Goal: Task Accomplishment & Management: Complete application form

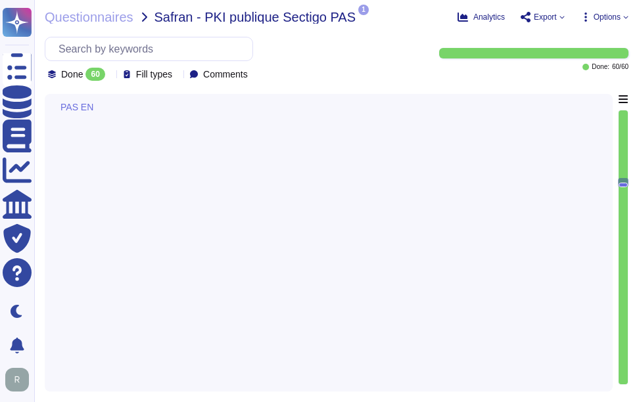
type textarea "Sectigo provides comprehensive logging capabilities that ensure all security-re…"
type textarea "Sectigo's logging system complies with state-of-the-art best practices in sever…"
type textarea "Sectigo employs a comprehensive approach to monitoring and responding to cybers…"
type textarea "Sectigo is committed to the continuous improvement of its IT security and risk …"
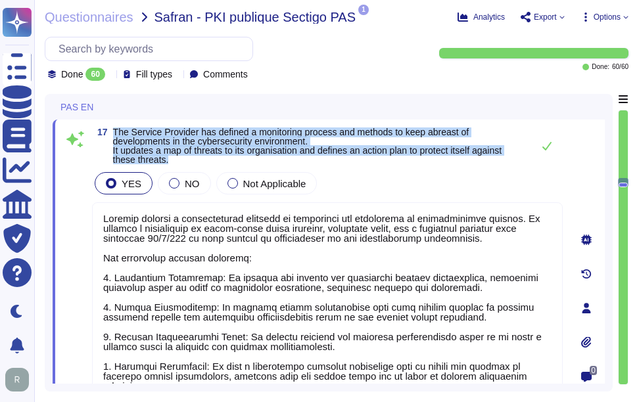
drag, startPoint x: 113, startPoint y: 133, endPoint x: 195, endPoint y: 166, distance: 87.9
click at [195, 164] on span "The Service Provider has defined a monitoring process and methods to keep abrea…" at bounding box center [319, 145] width 413 height 37
click at [144, 154] on span "The Service Provider has defined a monitoring process and methods to keep abrea…" at bounding box center [307, 146] width 388 height 38
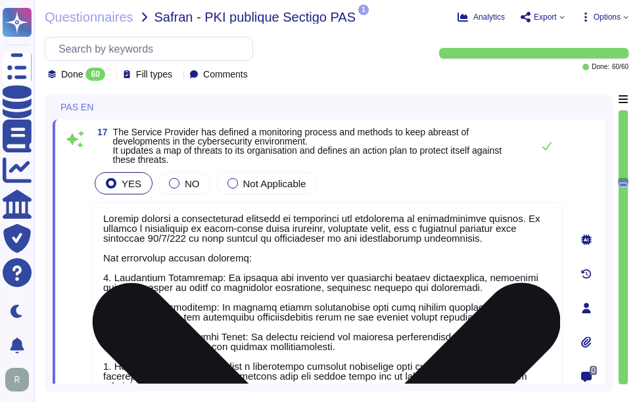
click at [214, 254] on textarea at bounding box center [327, 326] width 471 height 248
paste textarea "Our monitoring process includes: 1. Continuous Monitoring: We continuously moni…"
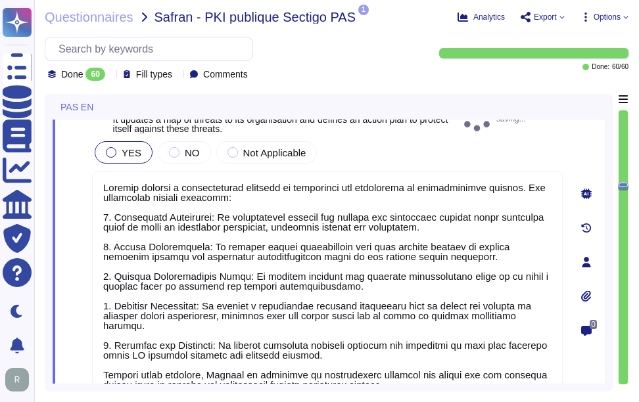
type textarea "Sectigo employs a comprehensive approach to monitoring and responding to cybers…"
click at [409, 164] on div "YES NO Not Applicable" at bounding box center [327, 153] width 471 height 28
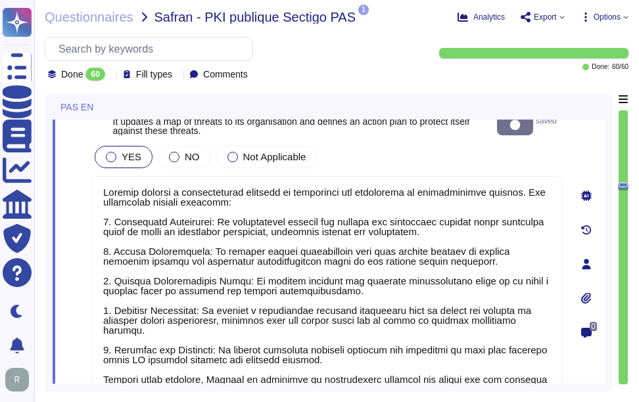
click at [409, 164] on div "YES NO Not Applicable" at bounding box center [327, 157] width 471 height 28
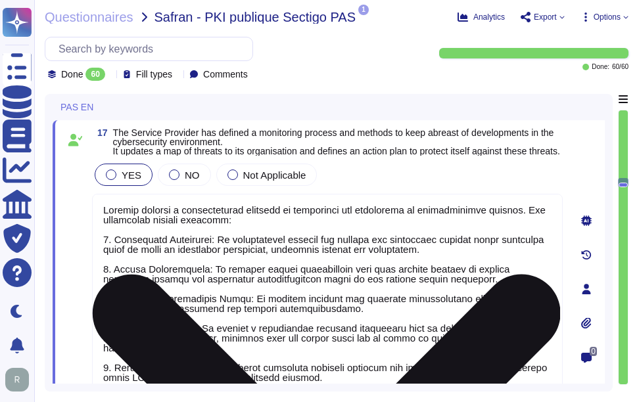
scroll to position [3643, 0]
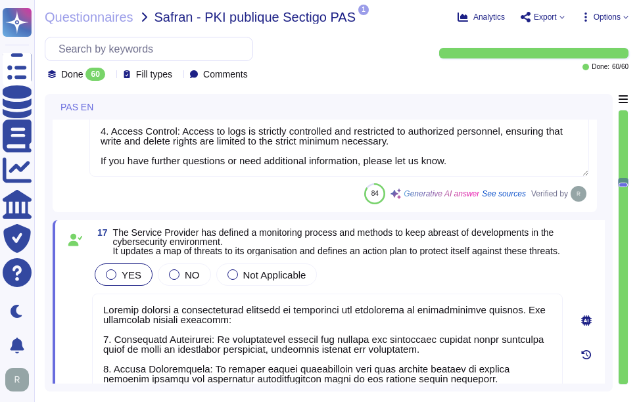
click at [380, 256] on span "The Service Provider has defined a monitoring process and methods to keep abrea…" at bounding box center [337, 242] width 449 height 28
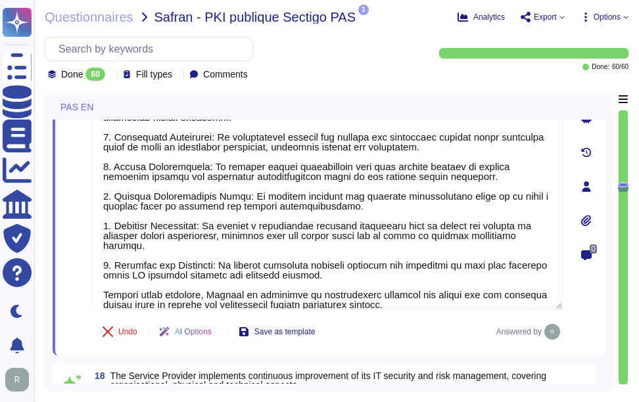
type textarea "Sectigo is committed to ensuring compliance with all relevant legal, statutory,…"
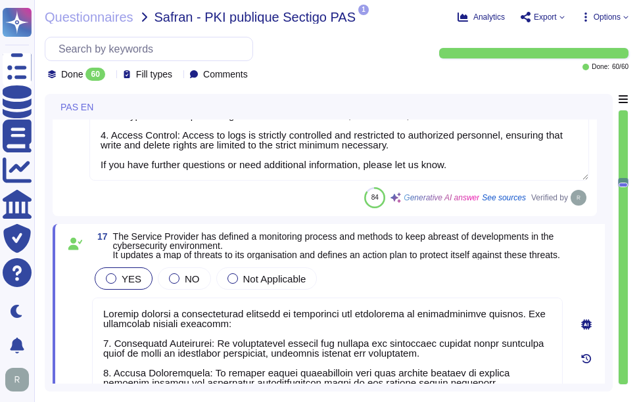
type textarea "Sectigo provides comprehensive logging capabilities that ensure all security-re…"
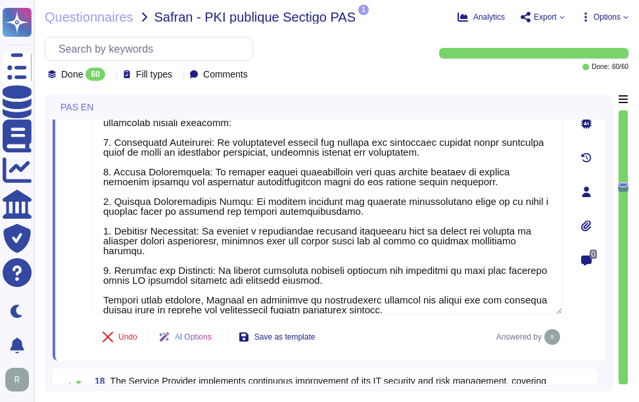
scroll to position [1, 0]
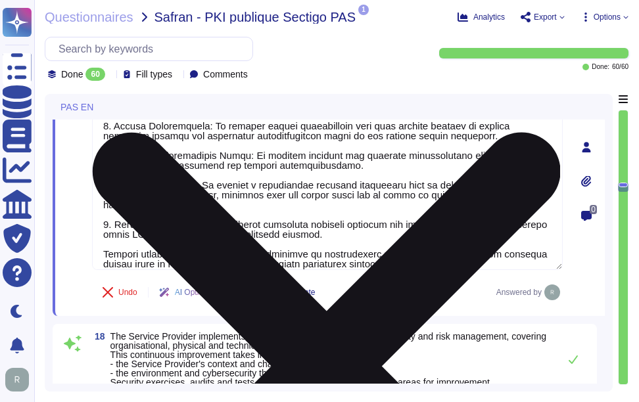
type textarea "Sectigo is committed to ensuring compliance with all relevant legal, statutory,…"
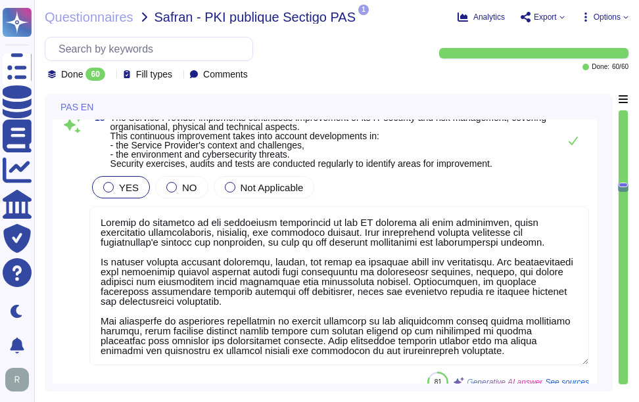
scroll to position [4103, 0]
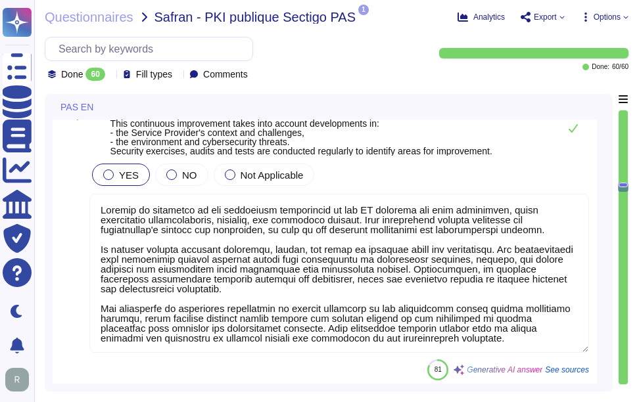
type textarea "Sectigo ensures that the administration and operation of IT systems and equipme…"
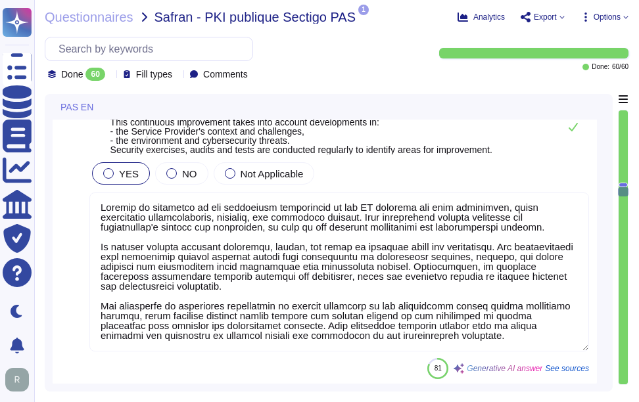
scroll to position [3896, 0]
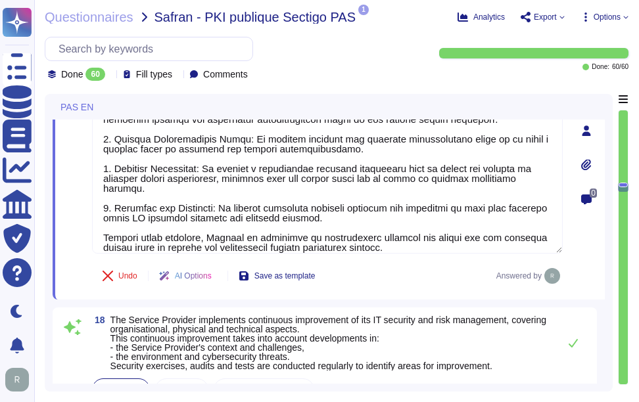
type textarea "Sectigo's logging system complies with state-of-the-art best practices in sever…"
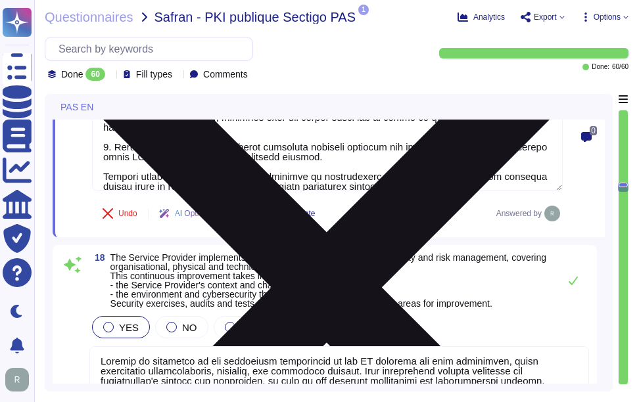
scroll to position [4093, 0]
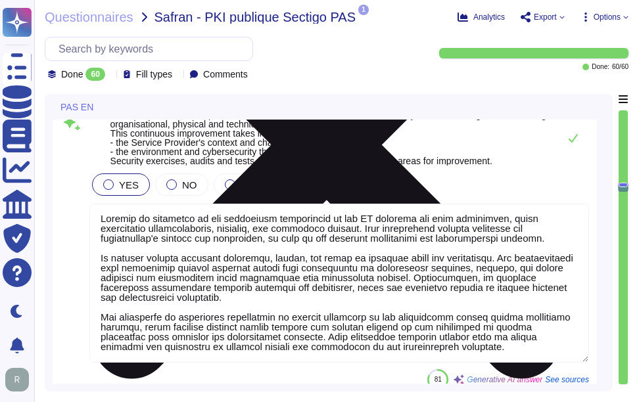
type textarea "Sectigo ensures that the administration and operation of IT systems and equipme…"
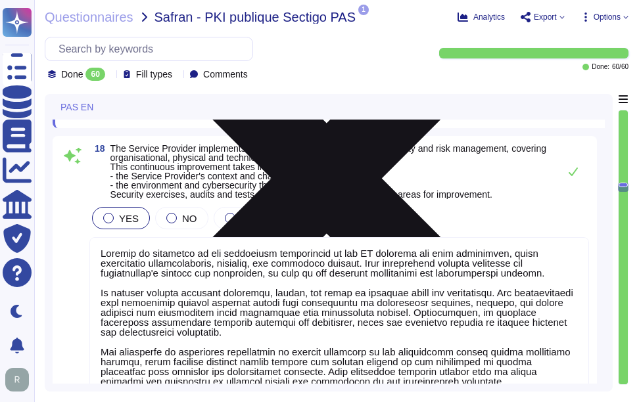
scroll to position [4027, 0]
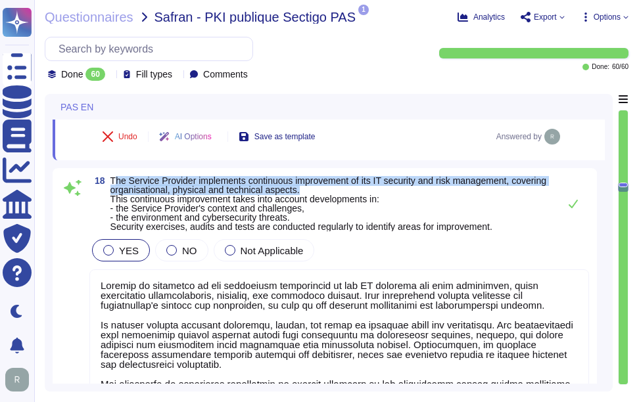
drag, startPoint x: 114, startPoint y: 184, endPoint x: 342, endPoint y: 200, distance: 228.6
click at [342, 200] on div "18 The Service Provider implements continuous improvement of its IT security an…" at bounding box center [325, 316] width 544 height 296
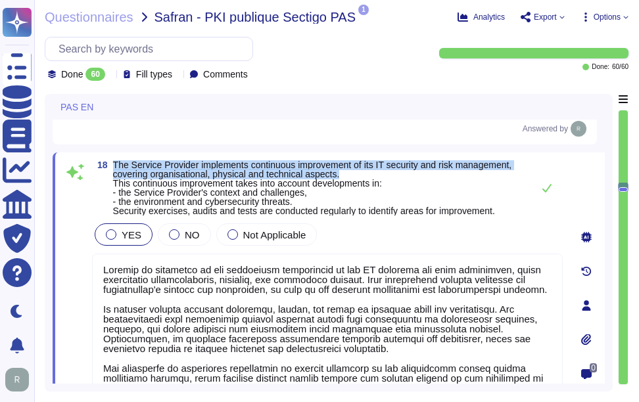
drag, startPoint x: 112, startPoint y: 165, endPoint x: 367, endPoint y: 179, distance: 255.3
click at [367, 179] on span "18 The Service Provider implements continuous improvement of its IT security an…" at bounding box center [309, 187] width 434 height 55
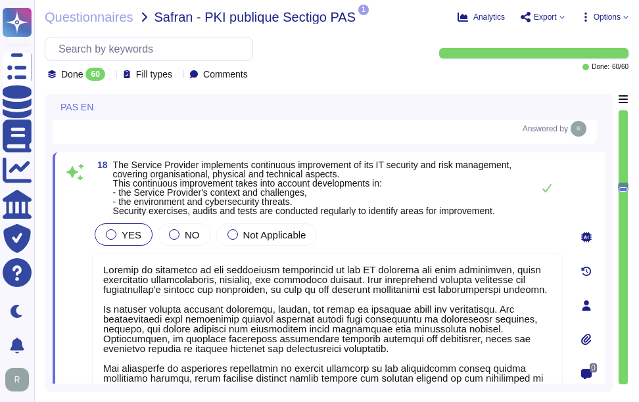
click at [156, 185] on span "The Service Provider implements continuous improvement of its IT security and r…" at bounding box center [312, 188] width 399 height 57
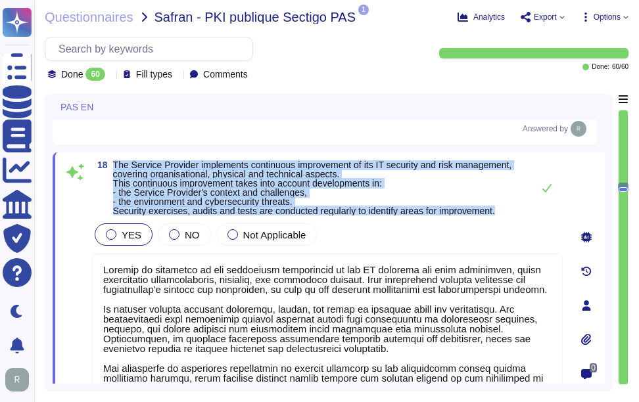
drag, startPoint x: 114, startPoint y: 167, endPoint x: 536, endPoint y: 206, distance: 423.1
click at [536, 206] on div "18 The Service Provider implements continuous improvement of its IT security an…" at bounding box center [327, 187] width 471 height 55
click at [359, 172] on span "The Service Provider implements continuous improvement of its IT security and r…" at bounding box center [312, 188] width 399 height 57
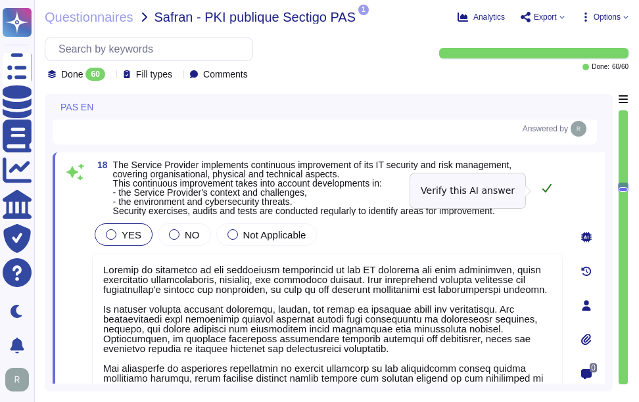
click at [547, 189] on icon at bounding box center [546, 188] width 11 height 11
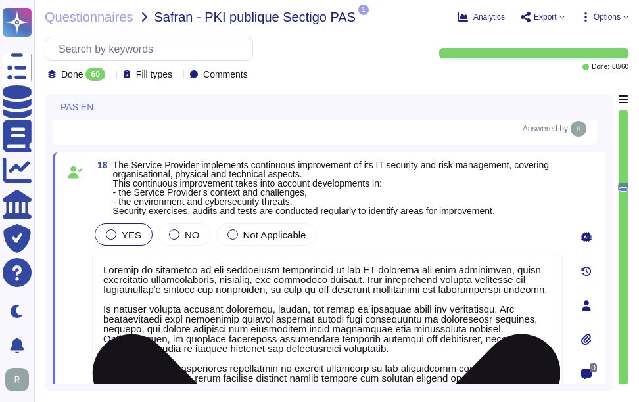
scroll to position [11, 0]
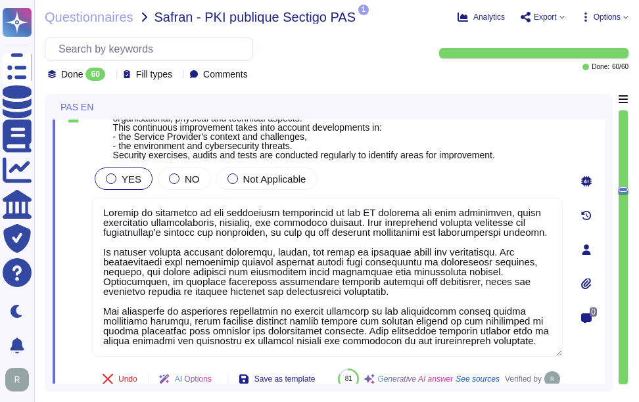
type textarea "Sectigo ensures that the administration and operation of IT systems and equipme…"
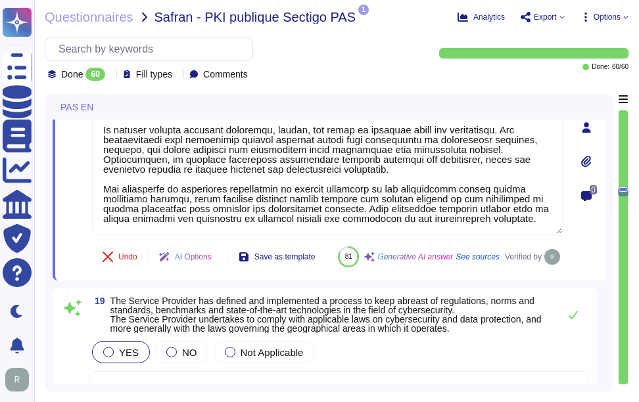
scroll to position [4356, 0]
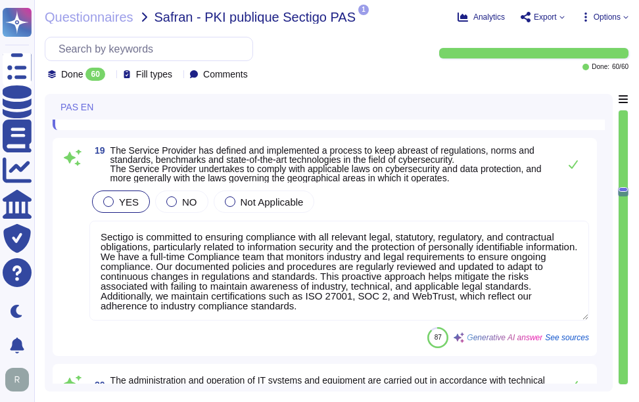
type textarea "This Policy applies to and is mandatory for all Sectigo personnel. The Complian…"
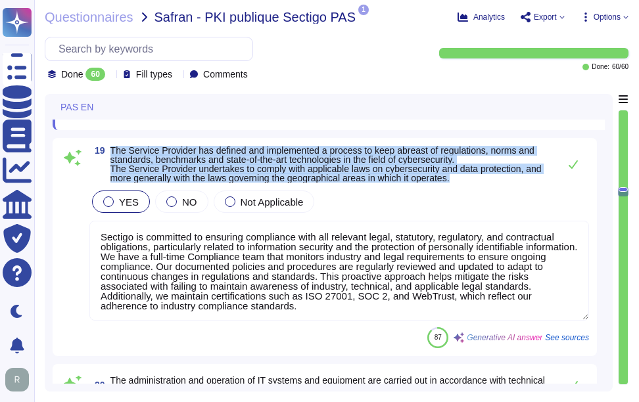
drag, startPoint x: 112, startPoint y: 185, endPoint x: 490, endPoint y: 210, distance: 378.7
click at [490, 183] on span "The Service Provider has defined and implemented a process to keep abreast of r…" at bounding box center [331, 164] width 442 height 37
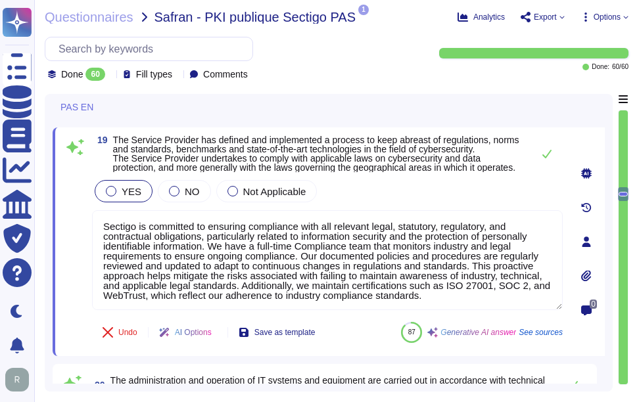
scroll to position [1, 0]
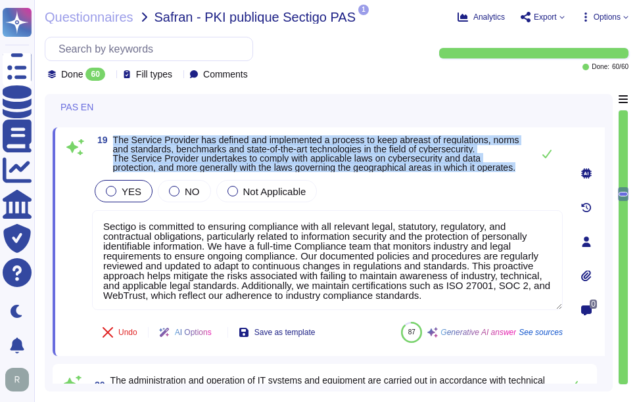
drag, startPoint x: 113, startPoint y: 138, endPoint x: 196, endPoint y: 180, distance: 93.5
click at [196, 172] on span "The Service Provider has defined and implemented a process to keep abreast of r…" at bounding box center [319, 153] width 413 height 37
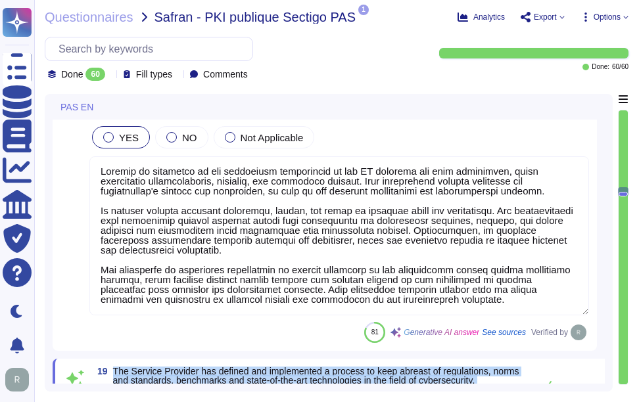
scroll to position [4093, 0]
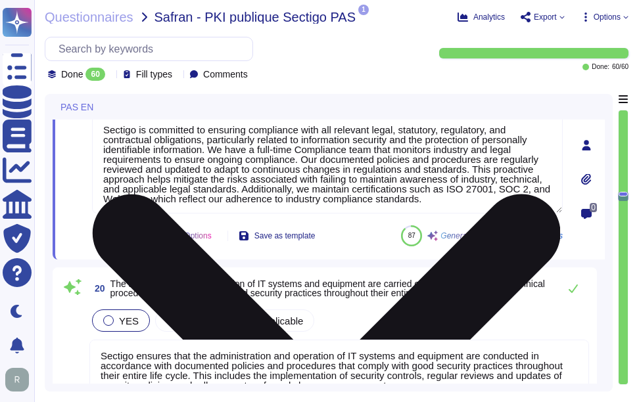
type textarea "Yes, our organization has a formal risk management process that includes a comp…"
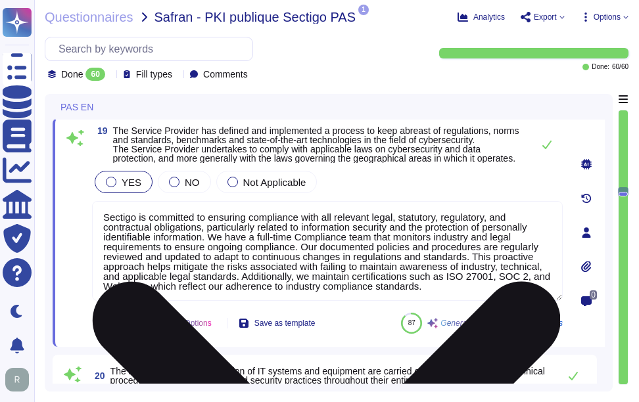
scroll to position [4283, 0]
type textarea "Sectigo employs a comprehensive approach to monitoring and responding to cybers…"
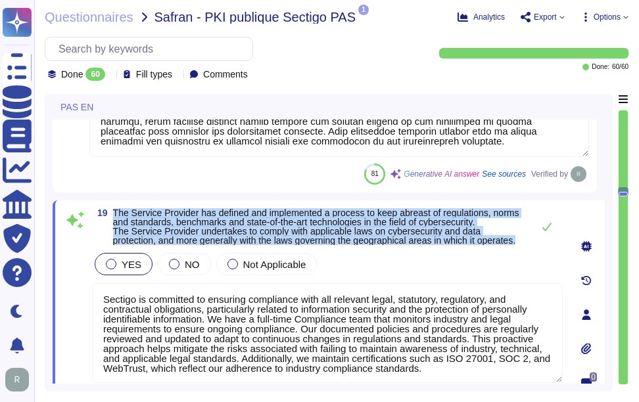
drag, startPoint x: 113, startPoint y: 212, endPoint x: 156, endPoint y: 250, distance: 57.7
click at [156, 245] on span "The Service Provider has defined and implemented a process to keep abreast of r…" at bounding box center [319, 226] width 413 height 37
click at [306, 203] on div "19 The Service Provider has defined and implemented a process to keep abreast o…" at bounding box center [329, 314] width 552 height 229
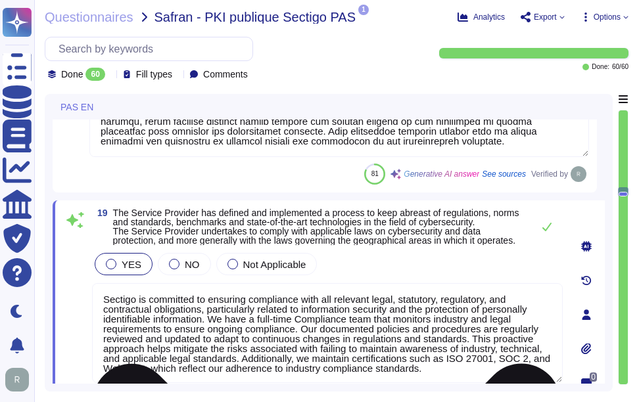
scroll to position [1, 0]
click at [241, 357] on textarea "Sectigo is committed to ensuring compliance with all relevant legal, statutory,…" at bounding box center [327, 333] width 471 height 100
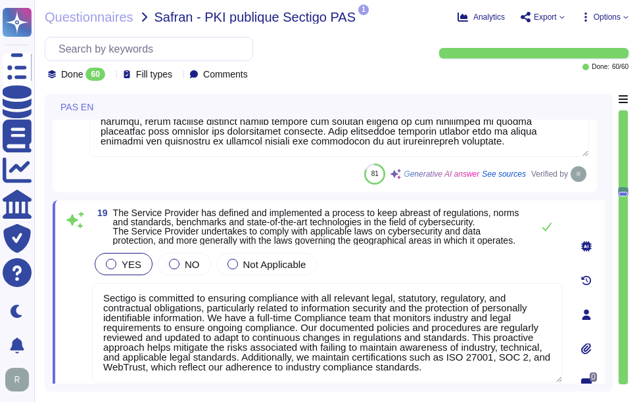
paste textarea "W"
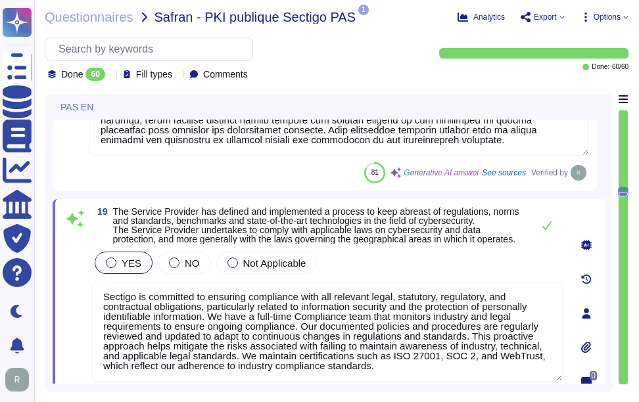
type textarea "Sectigo is committed to ensuring compliance with all relevant legal, statutory,…"
click at [372, 237] on span "The Service Provider has defined and implemented a process to keep abreast of r…" at bounding box center [316, 225] width 406 height 38
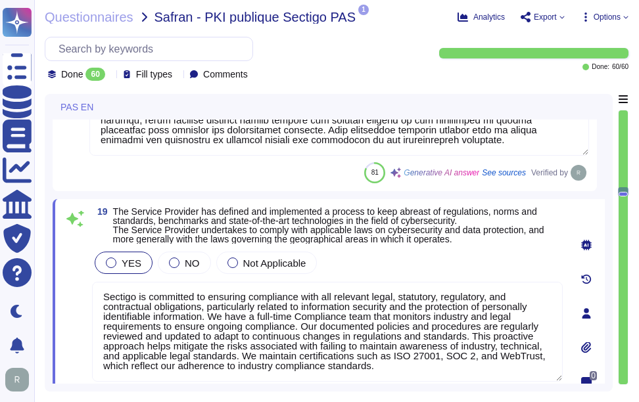
type textarea "This Policy applies to and is mandatory for all Sectigo personnel. The Complian…"
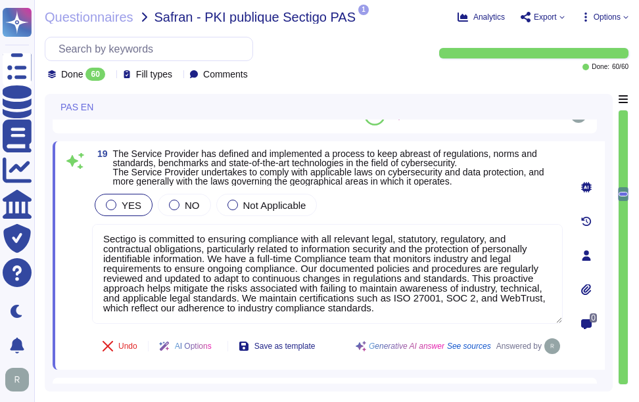
scroll to position [4481, 0]
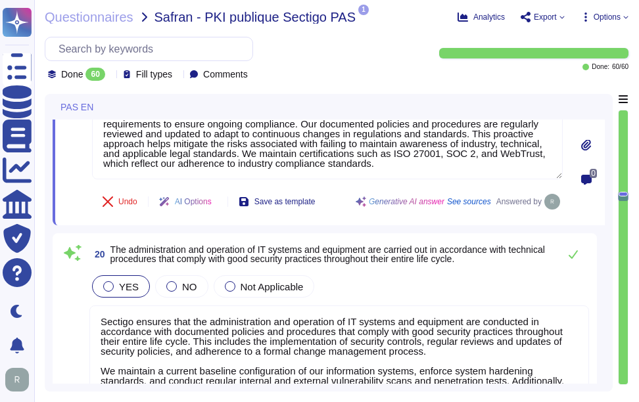
type textarea "Yes, our organization has a formal risk management process that includes a comp…"
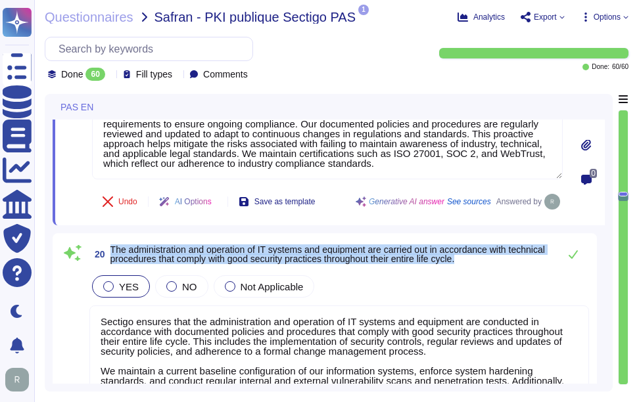
drag, startPoint x: 112, startPoint y: 249, endPoint x: 510, endPoint y: 262, distance: 398.4
click at [510, 262] on span "The administration and operation of IT systems and equipment are carried out in…" at bounding box center [331, 254] width 442 height 18
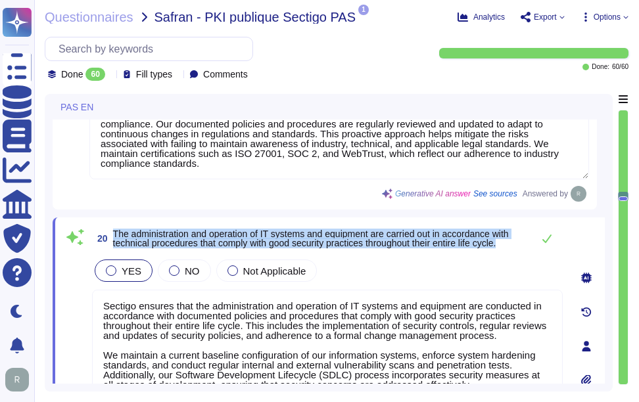
drag, startPoint x: 114, startPoint y: 235, endPoint x: 522, endPoint y: 252, distance: 408.4
click at [522, 250] on span "20 The administration and operation of IT systems and equipment are carried out…" at bounding box center [309, 239] width 434 height 24
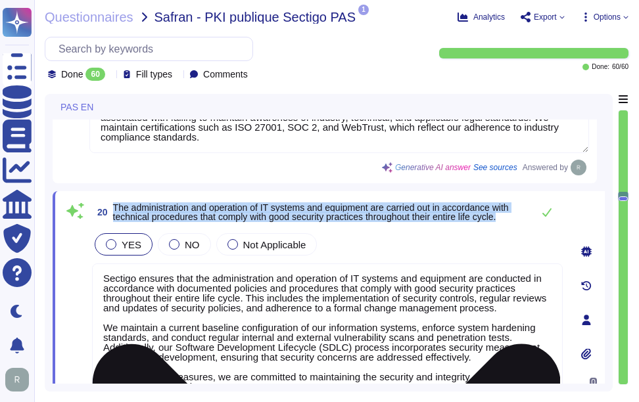
scroll to position [4547, 0]
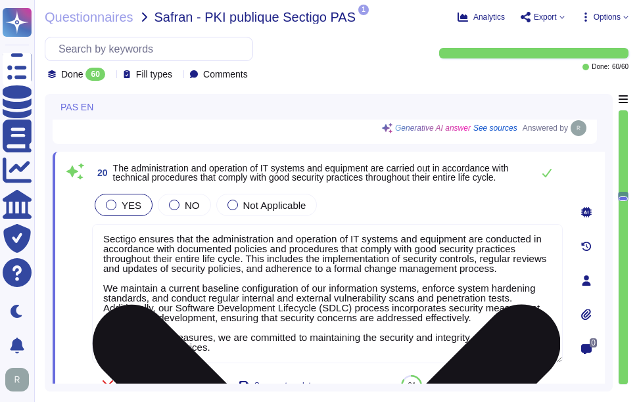
click at [311, 267] on textarea "Sectigo ensures that the administration and operation of IT systems and equipme…" at bounding box center [327, 293] width 471 height 139
click at [319, 269] on textarea "Sectigo ensures that the administration and operation of IT systems and equipme…" at bounding box center [327, 293] width 471 height 139
click at [320, 267] on textarea "Sectigo ensures that the administration and operation of IT systems and equipme…" at bounding box center [327, 293] width 471 height 139
paste textarea "We maintain a current baseline configuration of our information systems, enforc…"
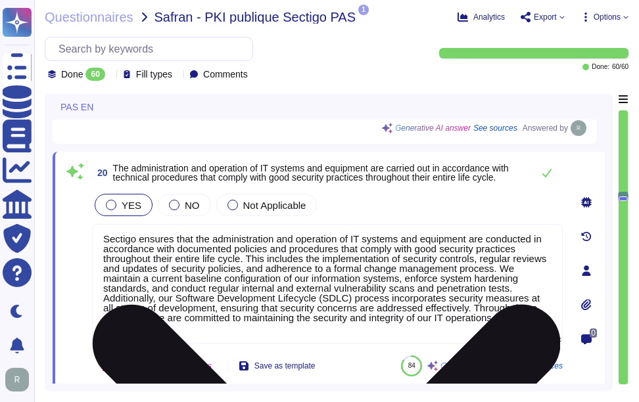
scroll to position [0, 0]
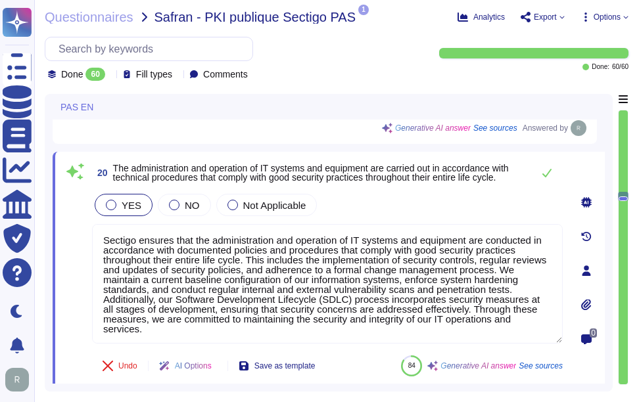
click at [352, 214] on div "YES NO Not Applicable" at bounding box center [327, 205] width 471 height 28
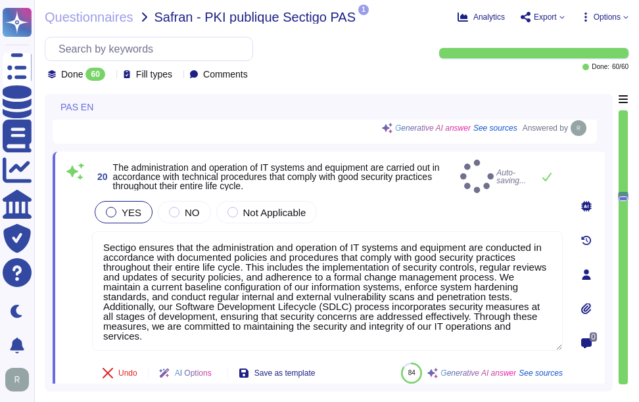
type textarea "Sectigo ensures that the administration and operation of IT systems and equipme…"
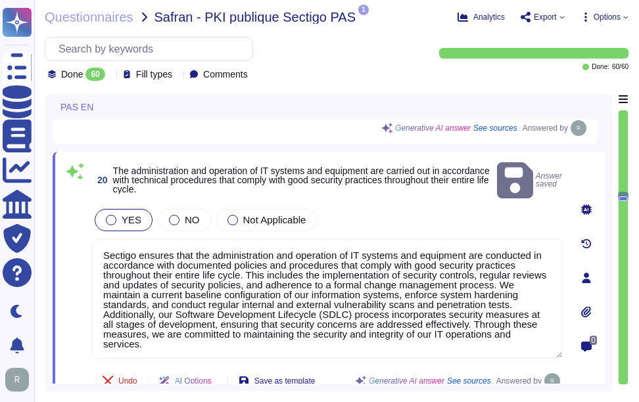
click at [352, 214] on div "YES NO Not Applicable" at bounding box center [327, 220] width 471 height 28
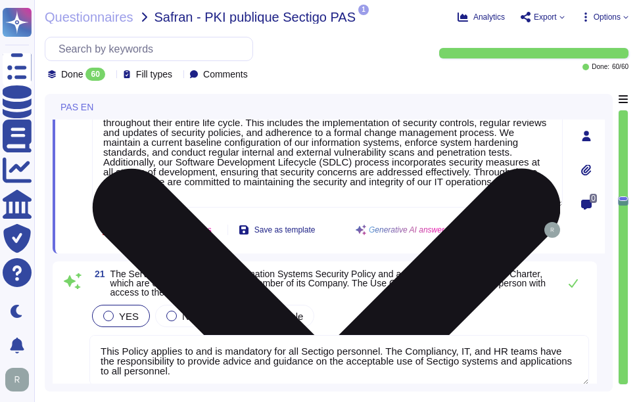
scroll to position [4744, 0]
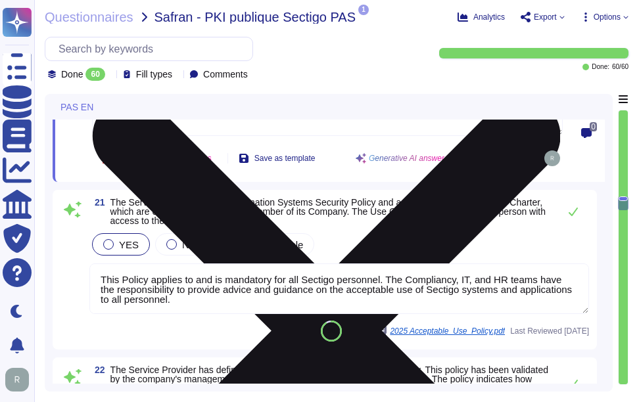
type textarea "We do not have AirCyber Bronze but do maintain ISO27001 and SOC2 compliance."
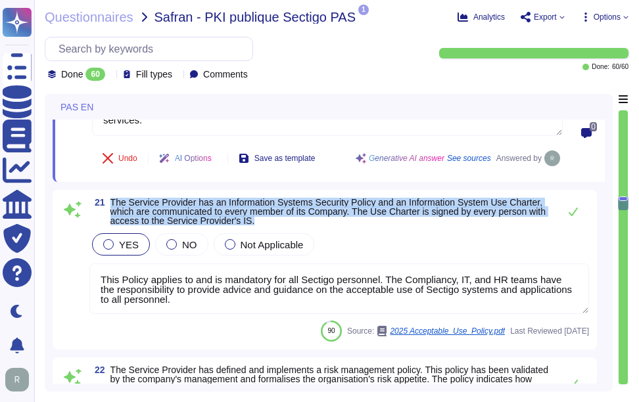
drag, startPoint x: 111, startPoint y: 204, endPoint x: 311, endPoint y: 220, distance: 200.4
click at [311, 220] on span "The Service Provider has an Information Systems Security Policy and an Informat…" at bounding box center [331, 212] width 442 height 28
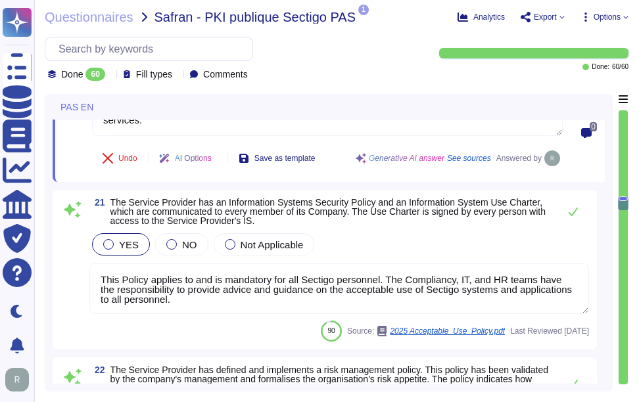
scroll to position [0, 0]
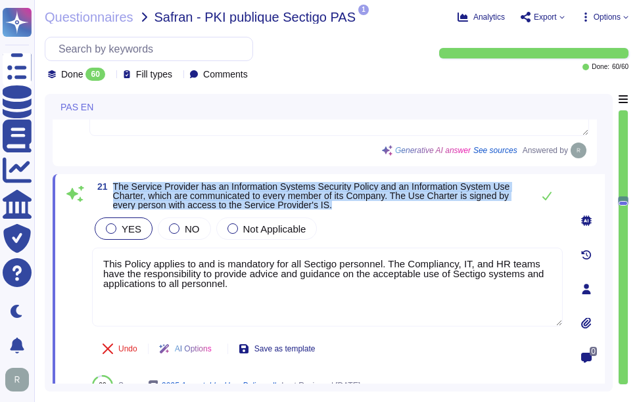
drag, startPoint x: 111, startPoint y: 189, endPoint x: 342, endPoint y: 212, distance: 231.7
click at [342, 210] on span "21 The Service Provider has an Information Systems Security Policy and an Infor…" at bounding box center [309, 196] width 434 height 28
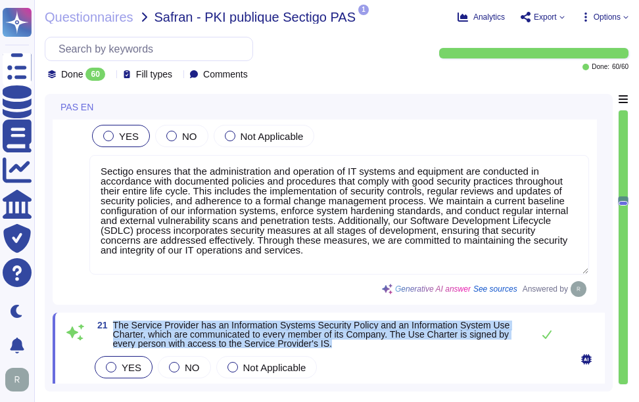
type textarea "Sectigo is committed to the continuous improvement of its IT security and risk …"
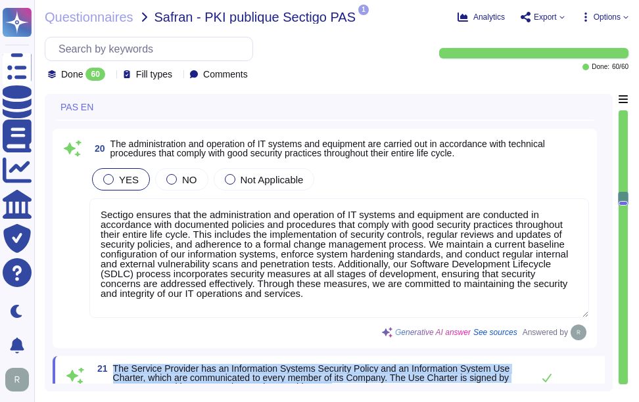
scroll to position [4547, 0]
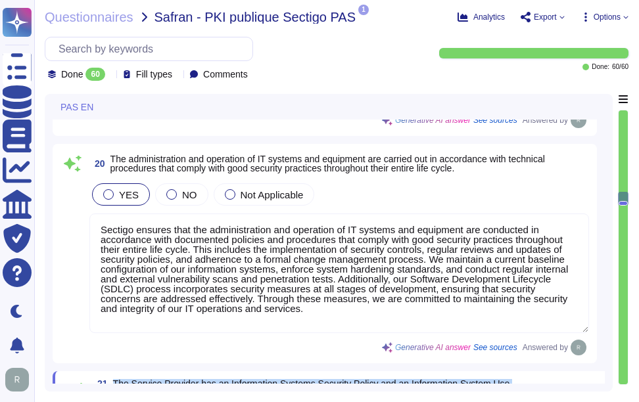
type textarea "We do not have AirCyber Bronze but do maintain ISO27001 and SOC2 compliance."
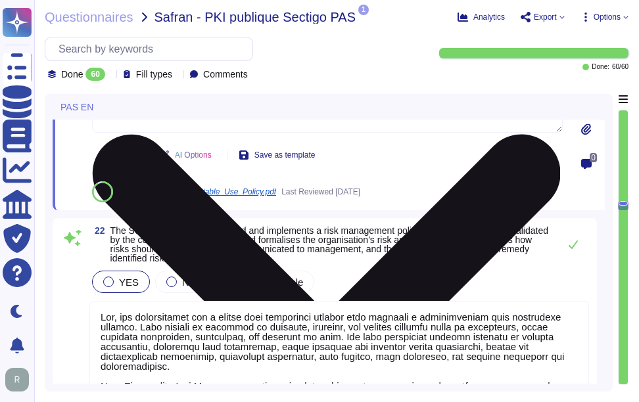
type textarea "We maintain a current and complete inventory of all technology assets, includin…"
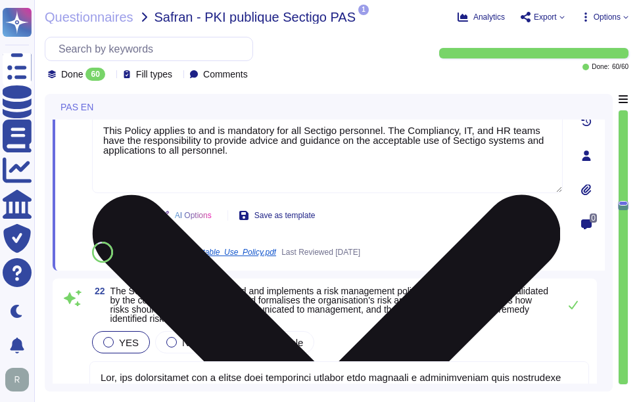
type textarea "Sectigo is committed to ensuring compliance with all relevant legal, statutory,…"
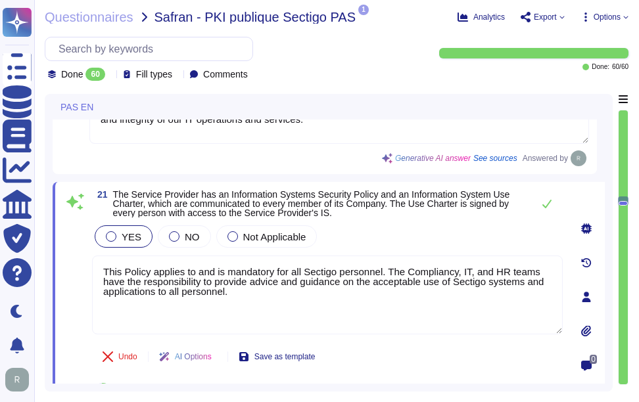
scroll to position [4735, 0]
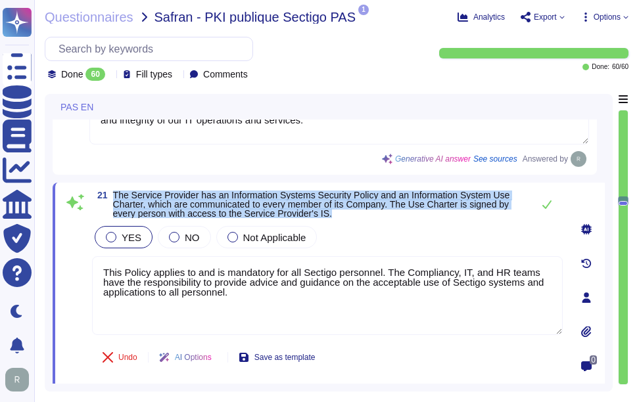
drag, startPoint x: 114, startPoint y: 198, endPoint x: 340, endPoint y: 225, distance: 228.3
click at [340, 225] on div "21 The Service Provider has an Information Systems Security Policy and an Infor…" at bounding box center [312, 298] width 499 height 214
click at [154, 204] on span "The Service Provider has an Information Systems Security Policy and an Informat…" at bounding box center [311, 204] width 397 height 29
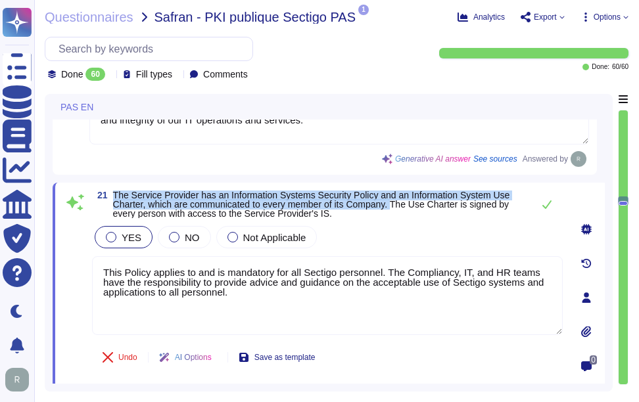
drag, startPoint x: 112, startPoint y: 196, endPoint x: 396, endPoint y: 212, distance: 283.7
click at [396, 212] on span "21 The Service Provider has an Information Systems Security Policy and an Infor…" at bounding box center [309, 205] width 434 height 28
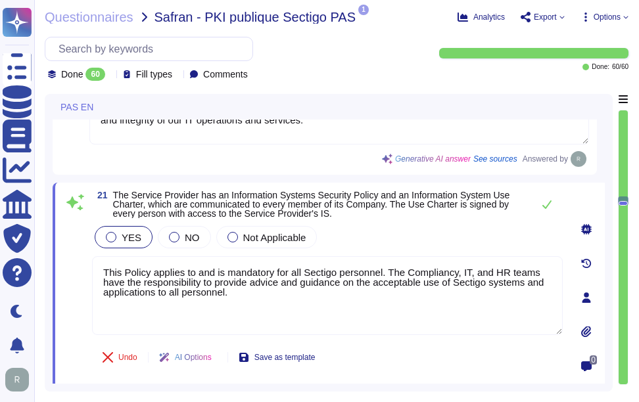
drag, startPoint x: 396, startPoint y: 212, endPoint x: 453, endPoint y: 244, distance: 66.2
click at [453, 244] on div "YES NO Not Applicable" at bounding box center [327, 237] width 471 height 28
drag, startPoint x: 252, startPoint y: 300, endPoint x: 74, endPoint y: 264, distance: 180.9
click at [74, 264] on div "21 The Service Provider has an Information Systems Security Policy and an Infor…" at bounding box center [312, 298] width 499 height 214
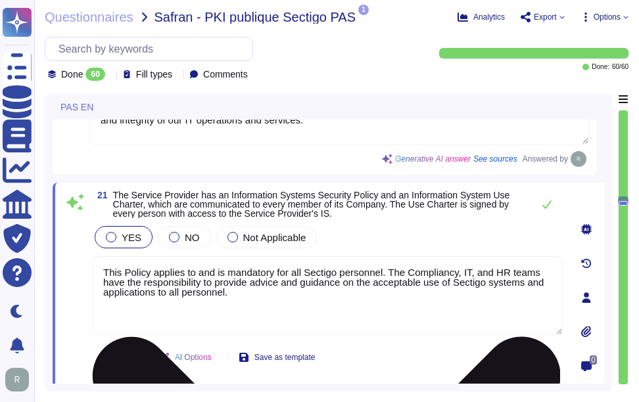
paste textarea "Sectigo has a documented Information Security Policy that has been approved by …"
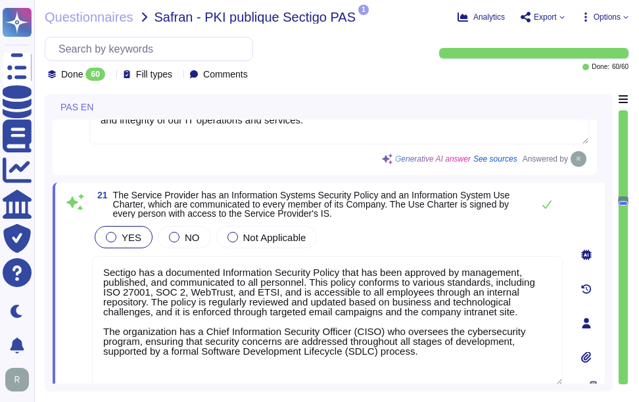
click at [448, 239] on div "YES NO Not Applicable" at bounding box center [327, 237] width 471 height 28
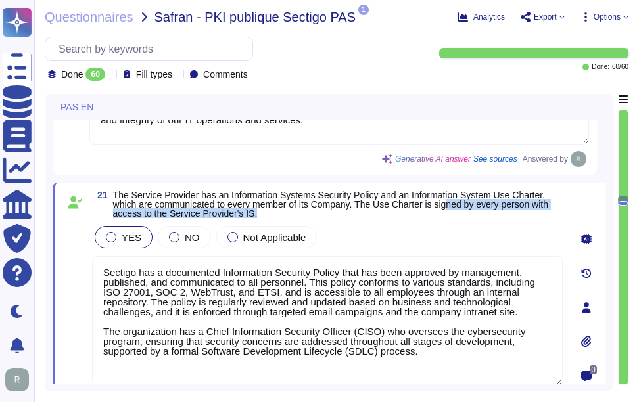
drag, startPoint x: 449, startPoint y: 208, endPoint x: 453, endPoint y: 225, distance: 17.5
click at [453, 225] on div "21 The Service Provider has an Information Systems Security Policy and an Infor…" at bounding box center [312, 307] width 499 height 233
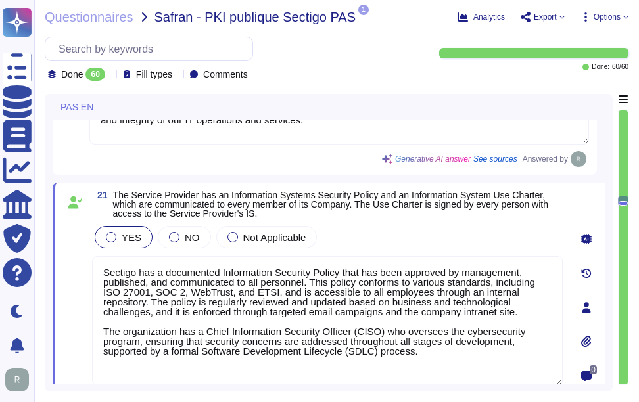
drag, startPoint x: 453, startPoint y: 225, endPoint x: 361, endPoint y: 208, distance: 93.7
click at [361, 208] on span "The Service Provider has an Information Systems Security Policy and an Informat…" at bounding box center [330, 204] width 435 height 29
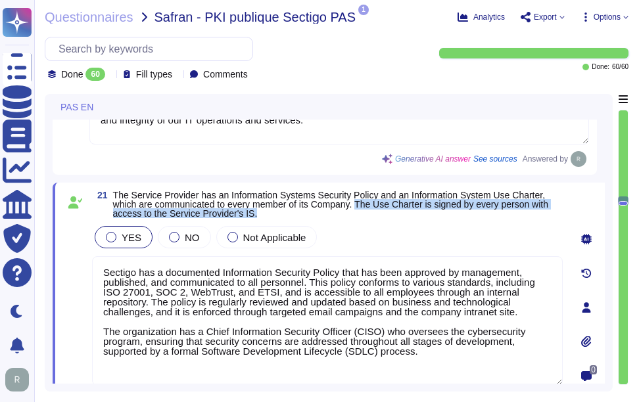
drag, startPoint x: 362, startPoint y: 207, endPoint x: 366, endPoint y: 218, distance: 11.8
click at [366, 218] on span "The Service Provider has an Information Systems Security Policy and an Informat…" at bounding box center [337, 205] width 449 height 28
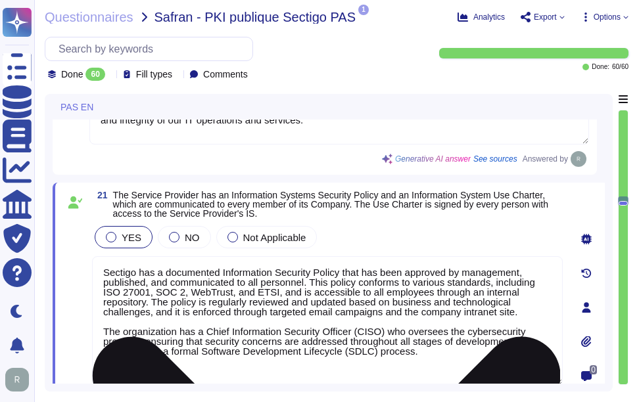
click at [440, 366] on textarea "Sectigo has a documented Information Security Policy that has been approved by …" at bounding box center [327, 320] width 471 height 129
paste textarea "All personnel within Sectigo are required to agree to and sign the Acceptable U…"
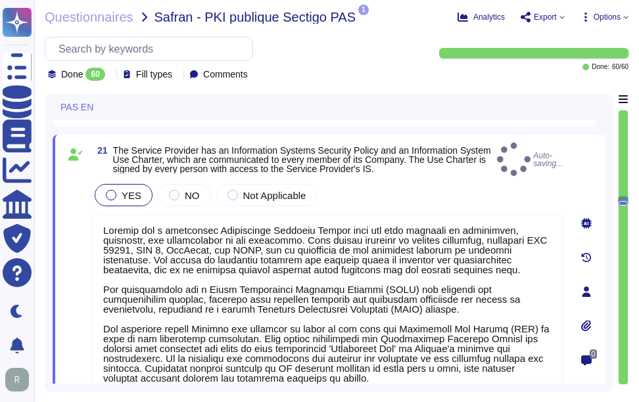
type textarea "Sectigo has a documented Information Security Policy that has been approved by …"
click at [408, 200] on div "YES NO Not Applicable" at bounding box center [327, 195] width 471 height 28
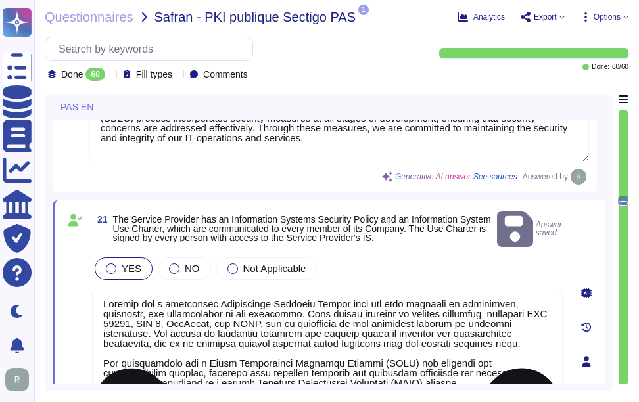
scroll to position [1, 0]
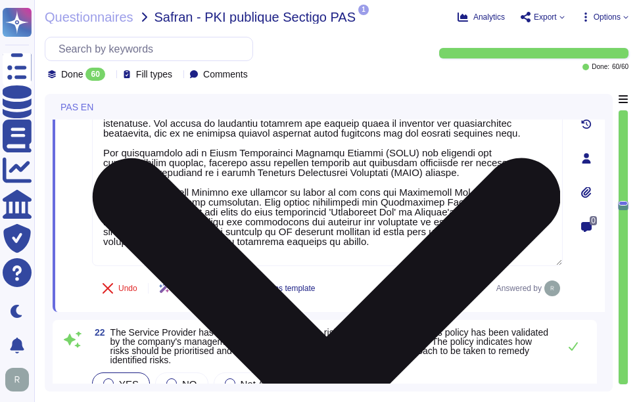
type textarea "We do not have AirCyber Bronze but do maintain ISO27001 and SOC2 compliance."
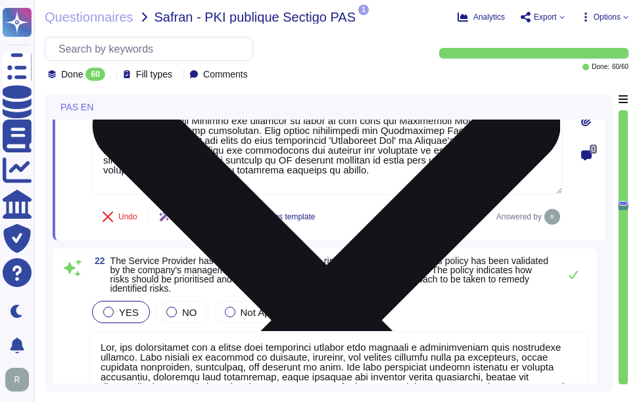
type textarea "We maintain a current and complete inventory of all technology assets, includin…"
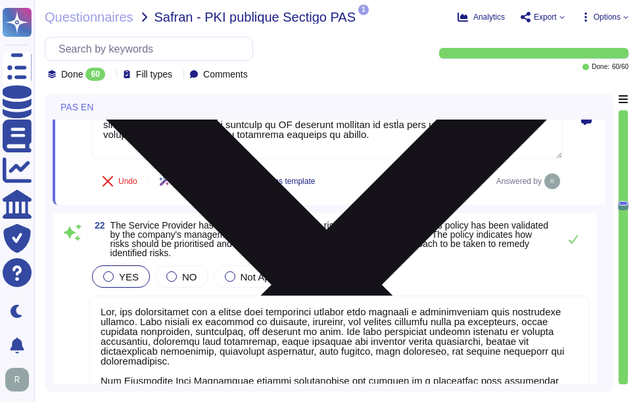
scroll to position [5046, 0]
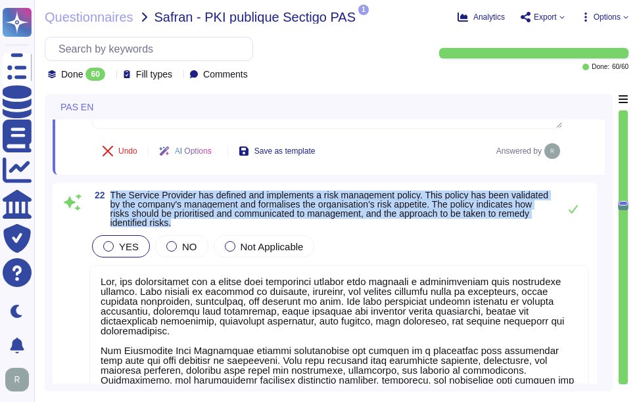
drag, startPoint x: 111, startPoint y: 197, endPoint x: 257, endPoint y: 229, distance: 149.4
click at [257, 227] on span "The Service Provider has defined and implements a risk management policy. This …" at bounding box center [331, 209] width 442 height 37
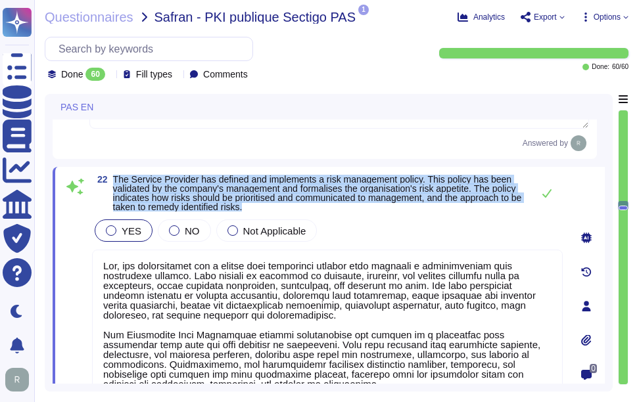
drag, startPoint x: 114, startPoint y: 182, endPoint x: 334, endPoint y: 211, distance: 221.4
click at [334, 211] on span "The Service Provider has defined and implements a risk management policy. This …" at bounding box center [319, 193] width 413 height 37
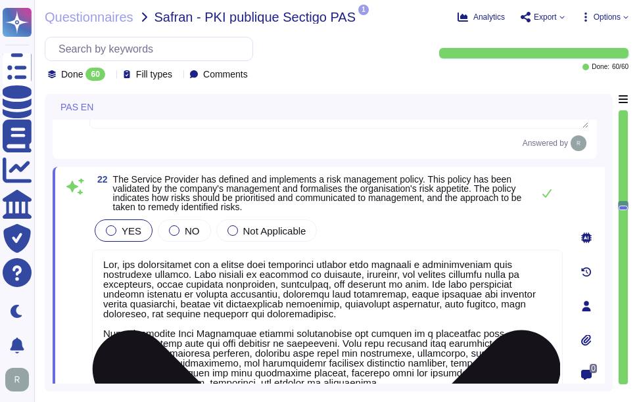
click at [264, 281] on textarea at bounding box center [327, 324] width 471 height 149
paste textarea "Yes, our organization has a formalized risk governance plan that includes risk …"
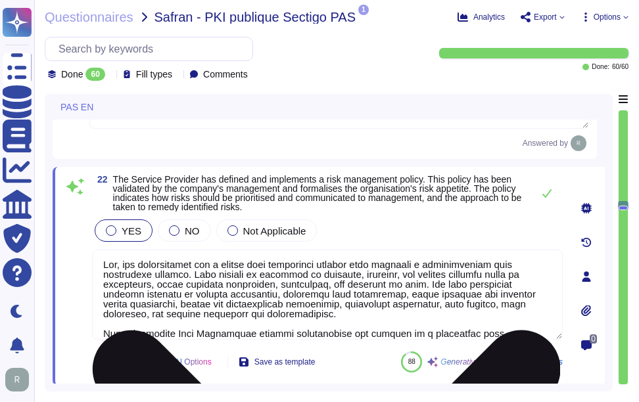
scroll to position [0, 0]
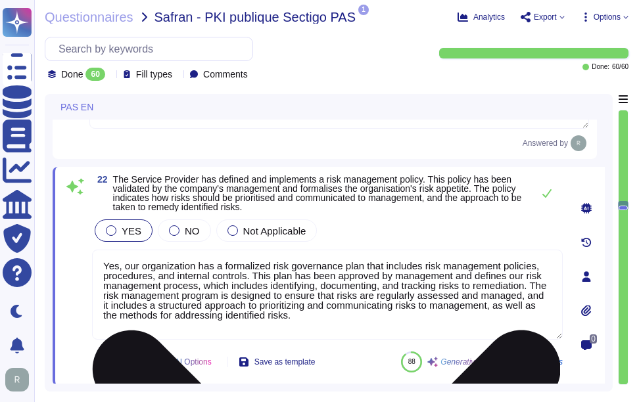
click at [102, 279] on textarea "Yes, our organization has a formalized risk governance plan that includes risk …" at bounding box center [327, 295] width 471 height 90
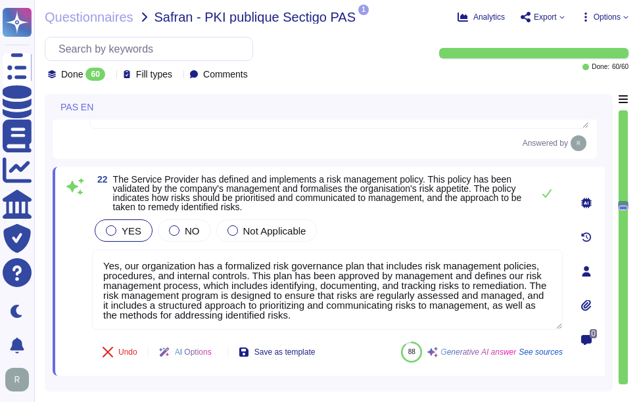
type textarea "Yes, our organization has a formalized risk governance plan that includes risk …"
click at [403, 225] on div "22 The Service Provider has defined and implements a risk management policy. Th…" at bounding box center [312, 271] width 499 height 193
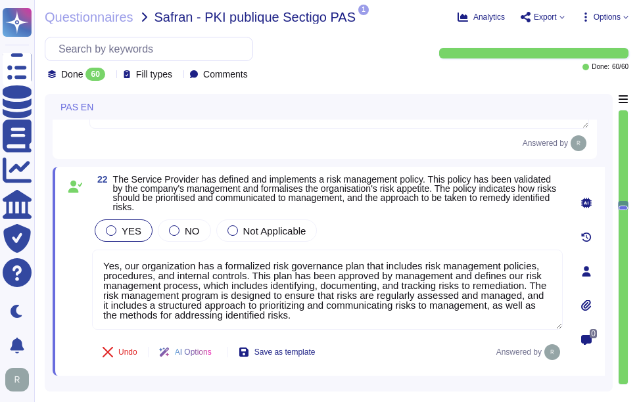
click at [403, 225] on div "YES NO Not Applicable" at bounding box center [327, 231] width 471 height 28
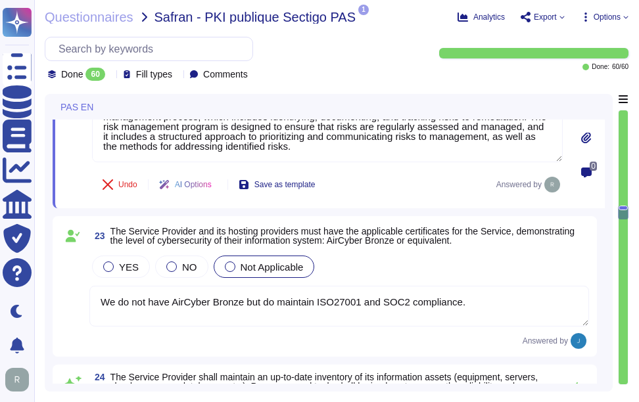
scroll to position [5243, 0]
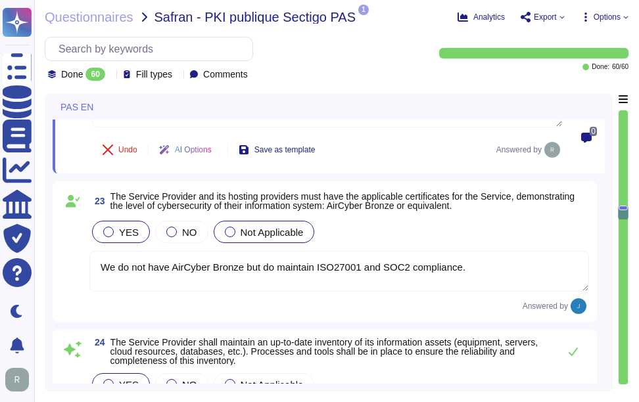
type textarea "Our company has established formalized processes for the management of equipmen…"
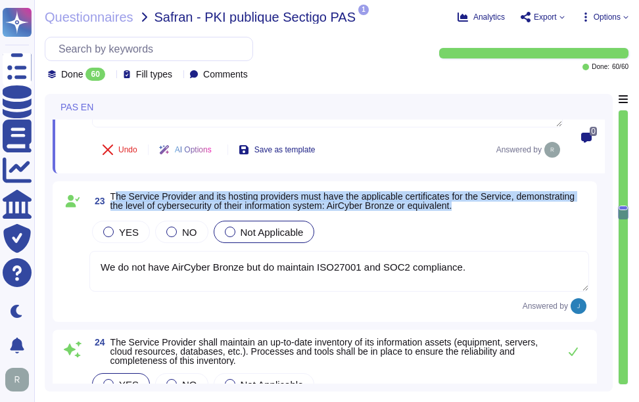
drag, startPoint x: 113, startPoint y: 198, endPoint x: 469, endPoint y: 215, distance: 356.6
click at [469, 213] on span "23 The Service Provider and its hosting providers must have the applicable cert…" at bounding box center [338, 201] width 499 height 24
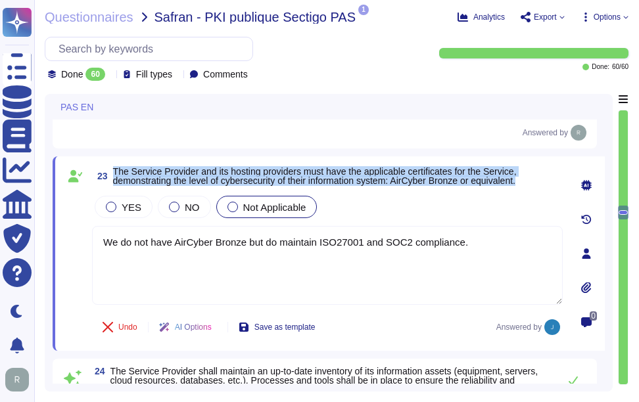
drag, startPoint x: 115, startPoint y: 175, endPoint x: 532, endPoint y: 188, distance: 417.5
click at [532, 185] on span "The Service Provider and its hosting providers must have the applicable certifi…" at bounding box center [337, 176] width 449 height 18
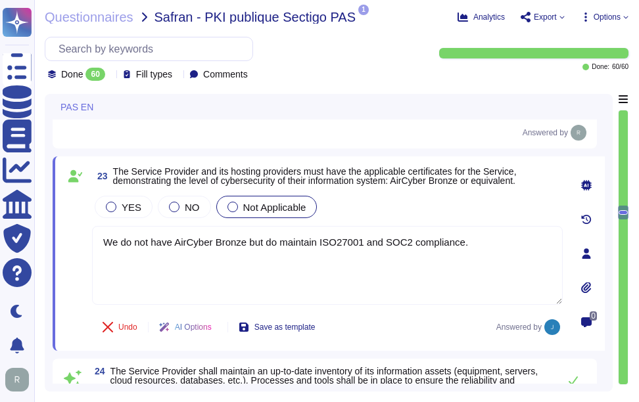
click at [475, 206] on div "YES NO Not Applicable" at bounding box center [327, 207] width 471 height 28
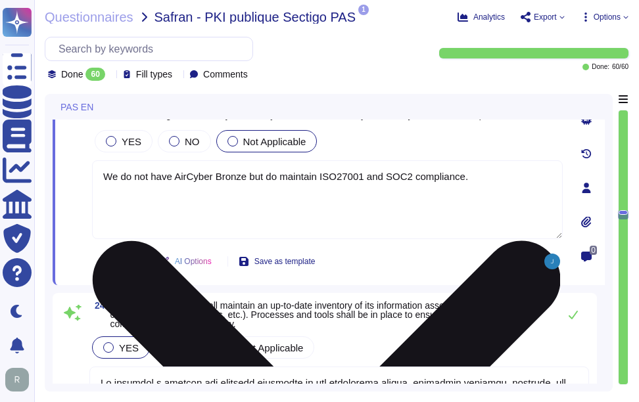
type textarea "Our company has established formalized processes for the management of equipmen…"
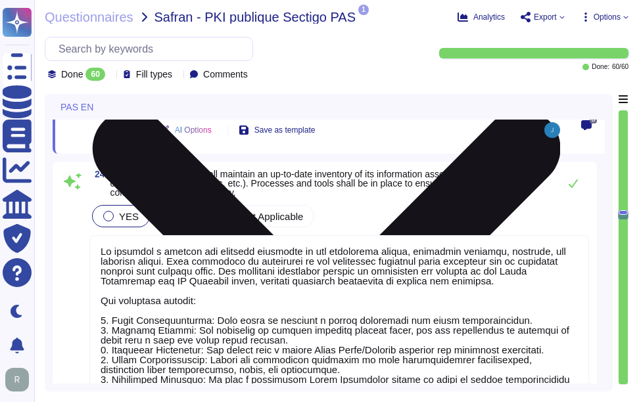
scroll to position [1, 0]
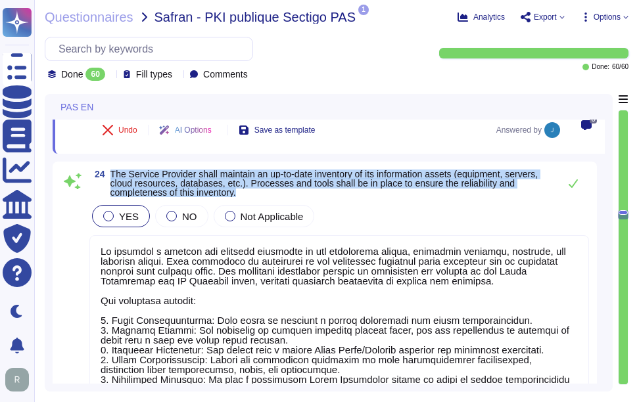
drag, startPoint x: 110, startPoint y: 175, endPoint x: 253, endPoint y: 196, distance: 144.8
click at [253, 196] on span "24 The Service Provider shall maintain an up-to-date inventory of its informati…" at bounding box center [320, 184] width 463 height 28
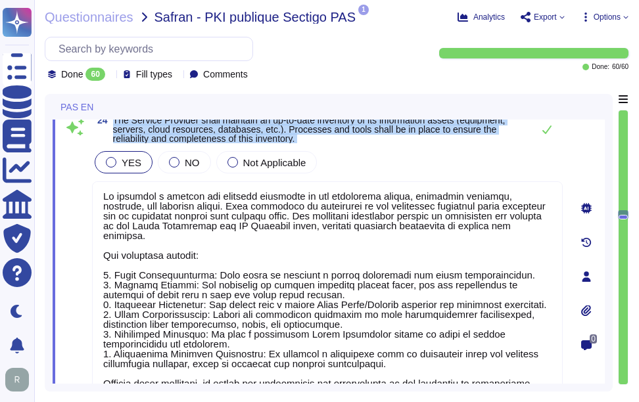
drag, startPoint x: 113, startPoint y: 127, endPoint x: 346, endPoint y: 157, distance: 235.2
click at [346, 157] on div "24 The Service Provider shall maintain an up-to-date inventory of its informati…" at bounding box center [312, 277] width 499 height 322
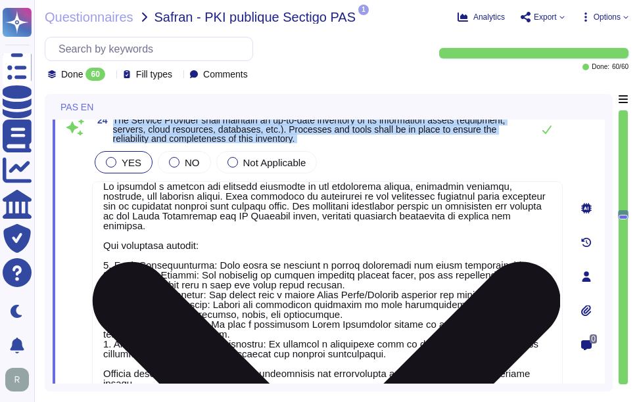
scroll to position [21, 0]
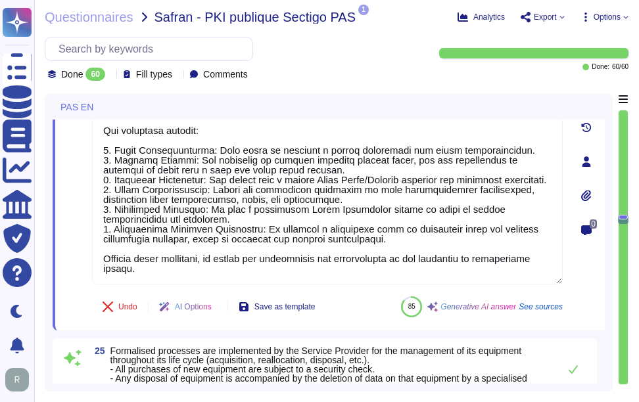
type textarea "We maintain explicit data classification (e.g see our document policy) and hand…"
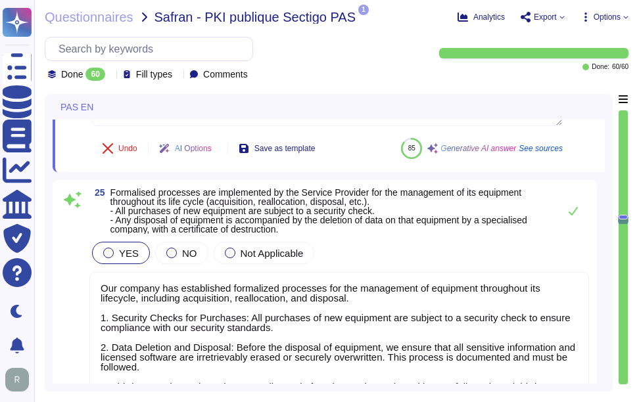
type textarea "A policy is in place that requires Information Security's approval before imple…"
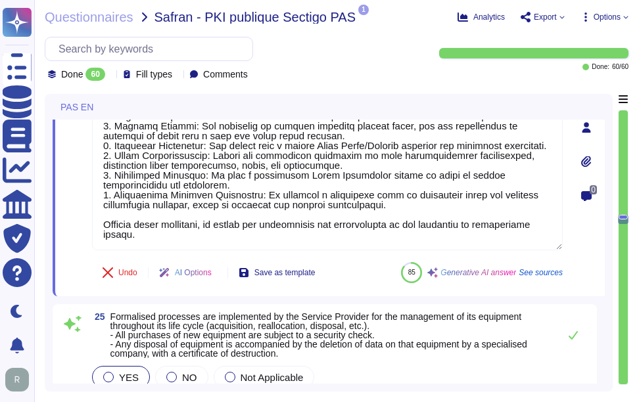
type textarea "Yes, our organization has a formalized risk governance plan that includes risk …"
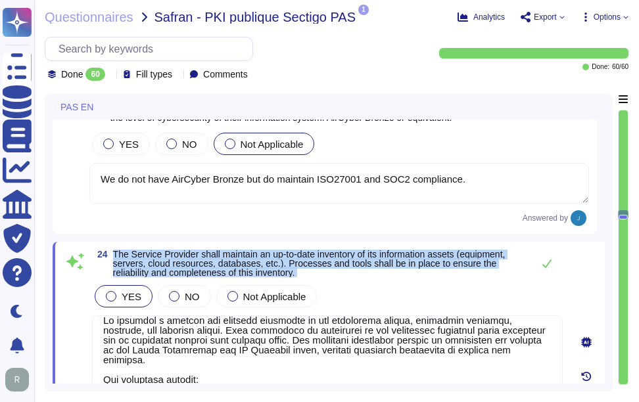
type textarea "Sectigo has a documented Information Security Policy that has been approved by …"
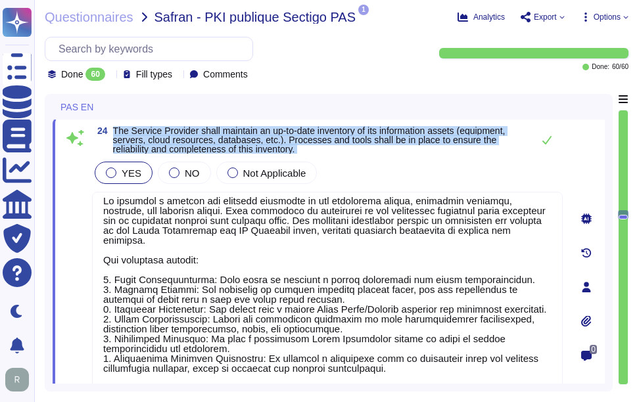
scroll to position [0, 0]
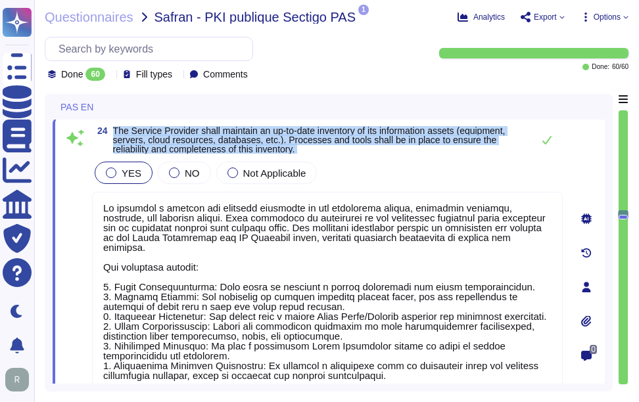
click at [116, 139] on span "The Service Provider shall maintain an up-to-date inventory of its information …" at bounding box center [309, 140] width 392 height 29
drag, startPoint x: 113, startPoint y: 136, endPoint x: 315, endPoint y: 158, distance: 203.0
click at [315, 154] on span "The Service Provider shall maintain an up-to-date inventory of its information …" at bounding box center [319, 140] width 413 height 28
click at [337, 153] on span "The Service Provider shall maintain an up-to-date inventory of its information …" at bounding box center [309, 140] width 392 height 29
drag, startPoint x: 114, startPoint y: 137, endPoint x: 330, endPoint y: 162, distance: 217.6
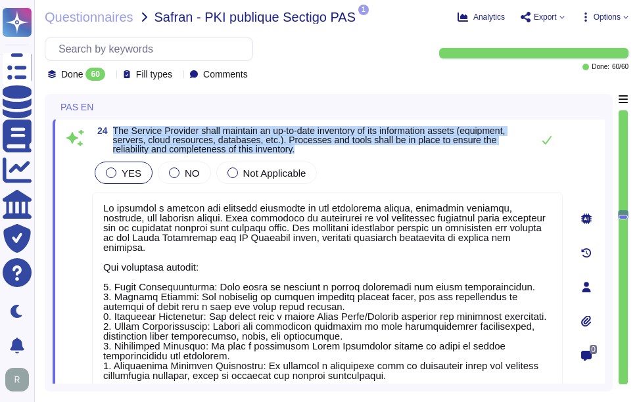
click at [330, 162] on div "24 The Service Provider shall maintain an up-to-date inventory of its informati…" at bounding box center [312, 287] width 499 height 322
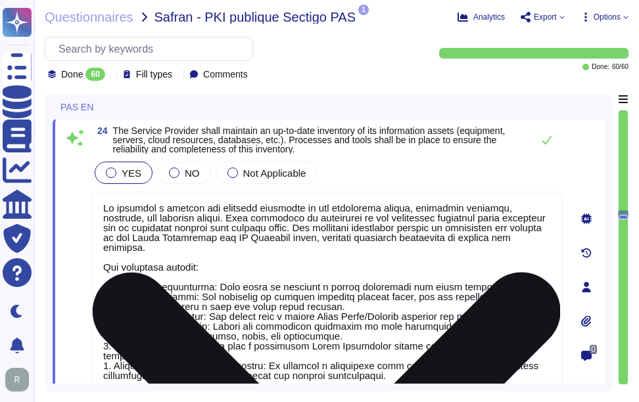
click at [361, 322] on textarea at bounding box center [327, 301] width 471 height 218
paste textarea
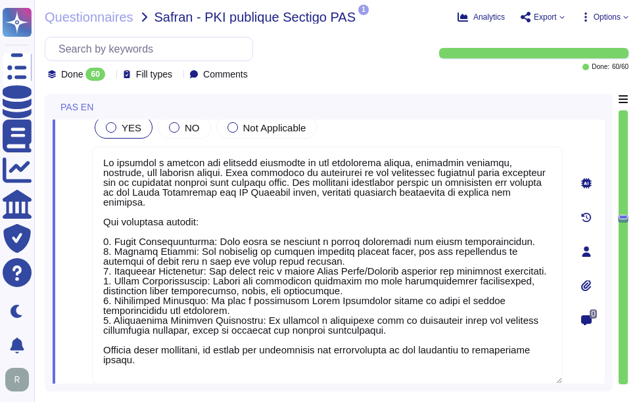
type textarea "We maintain a current and complete inventory of all technology assets, includin…"
click at [411, 136] on div "YES NO Not Applicable" at bounding box center [327, 128] width 471 height 28
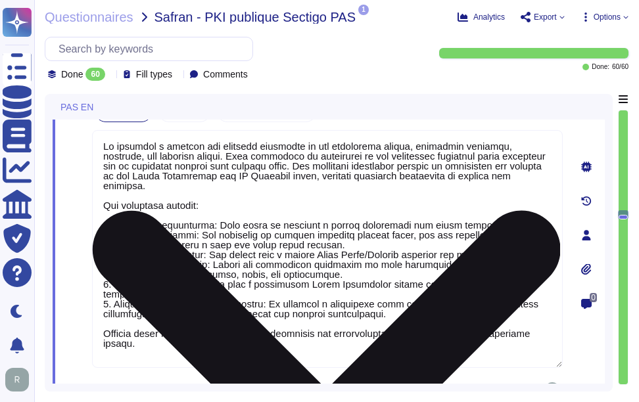
scroll to position [5410, 0]
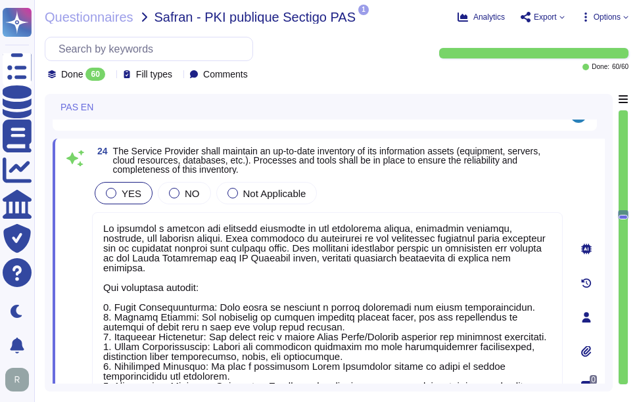
click at [471, 216] on div "YES NO Not Applicable" at bounding box center [327, 315] width 471 height 272
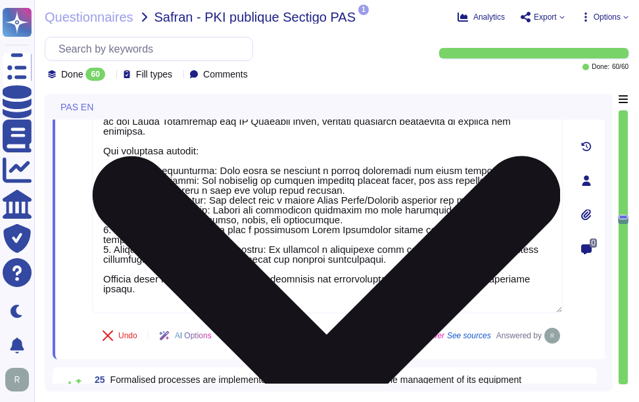
type textarea "We maintain explicit data classification (e.g see our document policy) and hand…"
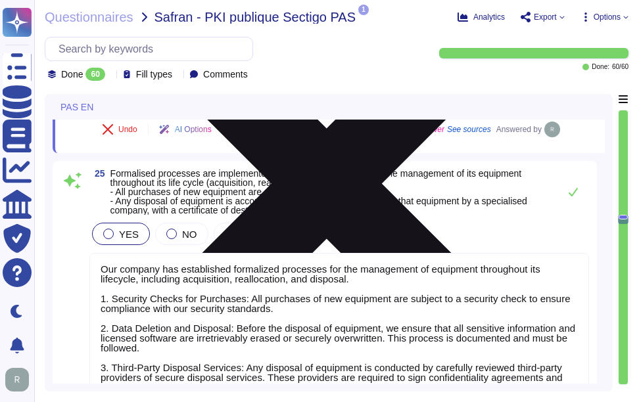
scroll to position [5738, 0]
type textarea "A policy is in place that requires Information Security's approval before imple…"
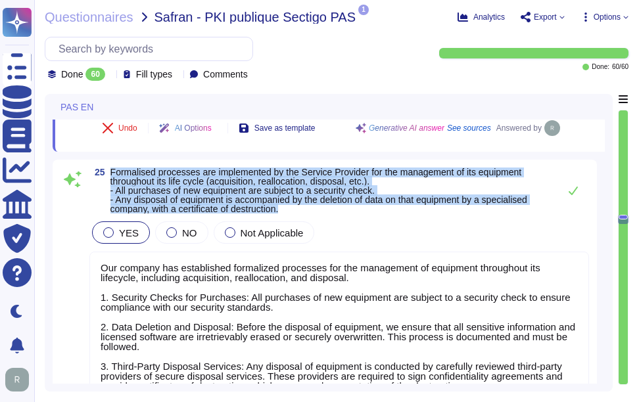
drag, startPoint x: 111, startPoint y: 170, endPoint x: 346, endPoint y: 212, distance: 238.3
click at [346, 212] on span "Formalised processes are implemented by the Service Provider for the management…" at bounding box center [331, 191] width 442 height 46
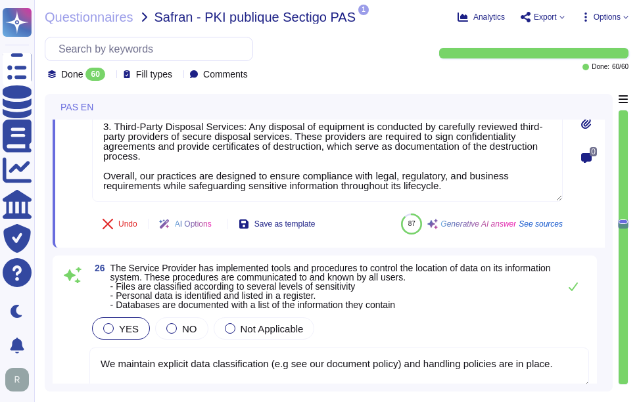
scroll to position [6001, 0]
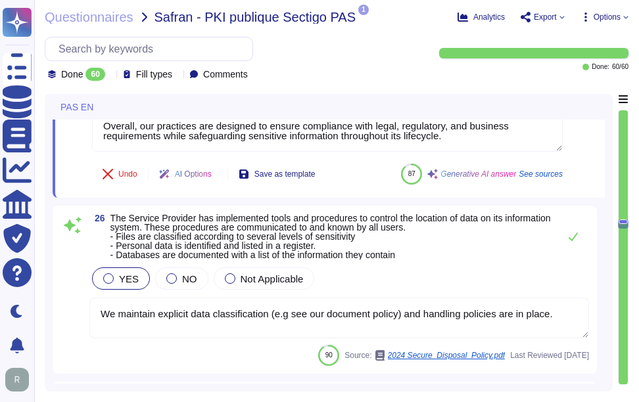
type textarea "Sectigo has implemented a comprehensive vulnerability management program that i…"
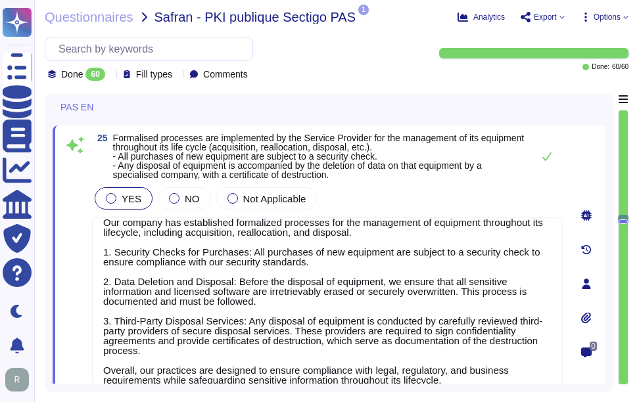
scroll to position [5738, 0]
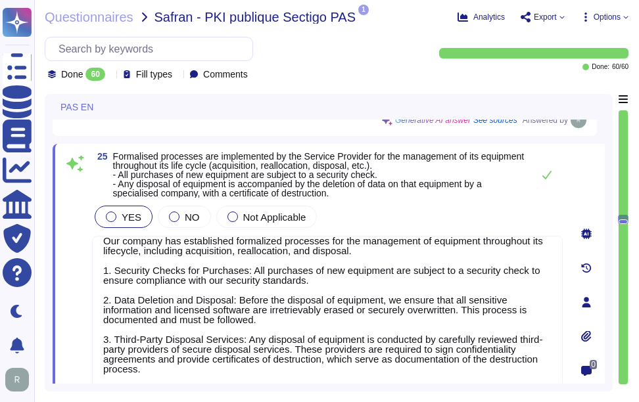
click at [336, 171] on span "Formalised processes are implemented by the Service Provider for the management…" at bounding box center [318, 174] width 411 height 47
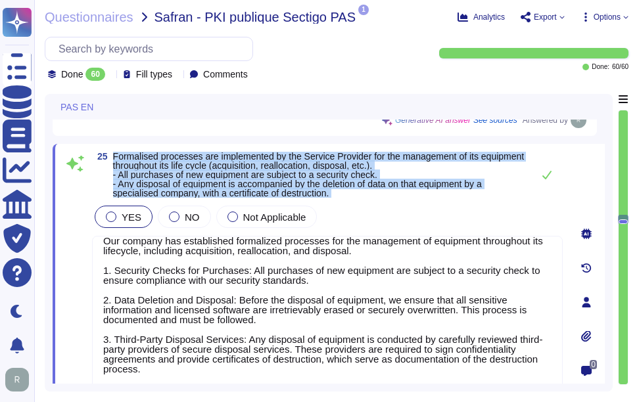
drag, startPoint x: 114, startPoint y: 157, endPoint x: 367, endPoint y: 203, distance: 257.8
click at [367, 203] on div "25 Formalised processes are implemented by the Service Provider for the managem…" at bounding box center [312, 302] width 499 height 301
click at [321, 164] on span "Formalised processes are implemented by the Service Provider for the management…" at bounding box center [318, 174] width 411 height 47
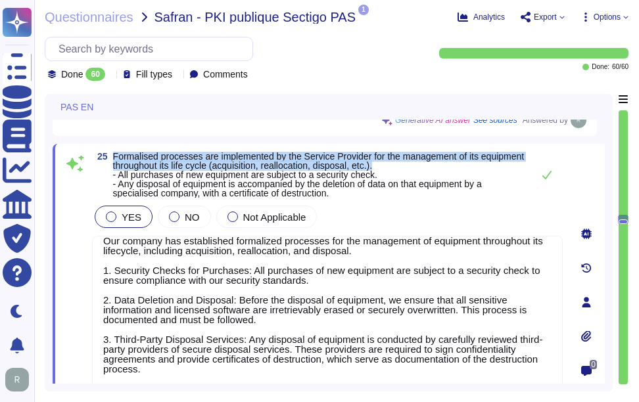
drag, startPoint x: 112, startPoint y: 157, endPoint x: 444, endPoint y: 168, distance: 332.0
click at [444, 168] on span "25 Formalised processes are implemented by the Service Provider for the managem…" at bounding box center [309, 175] width 434 height 46
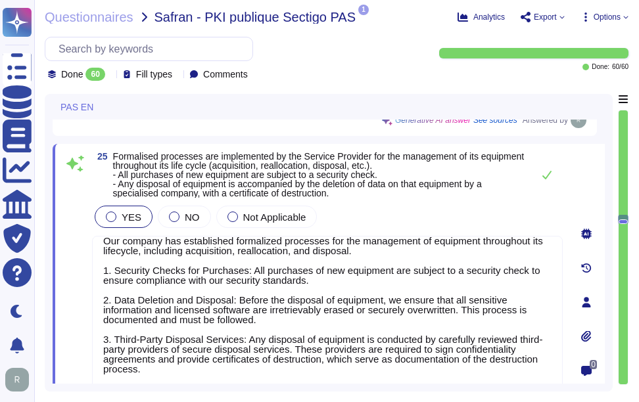
click at [469, 185] on span "Formalised processes are implemented by the Service Provider for the management…" at bounding box center [318, 174] width 411 height 47
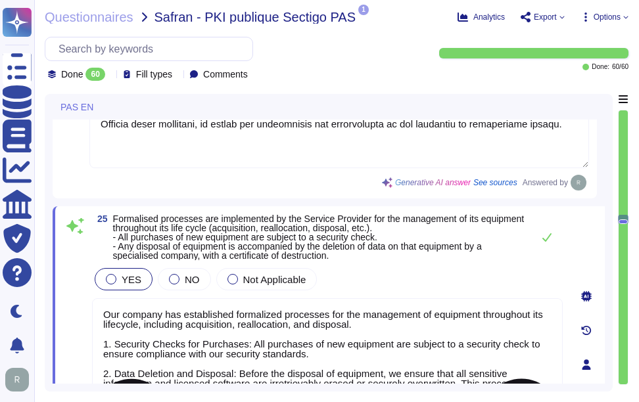
scroll to position [5662, 0]
type textarea "We do not have AirCyber Bronze but do maintain ISO27001 and SOC2 compliance."
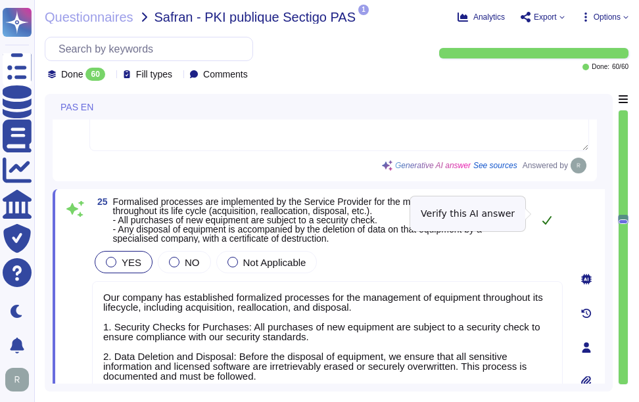
scroll to position [5728, 0]
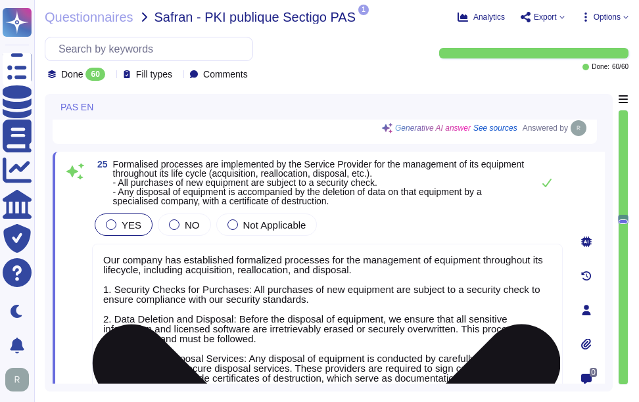
type textarea "A policy is in place that requires Information Security's approval before imple…"
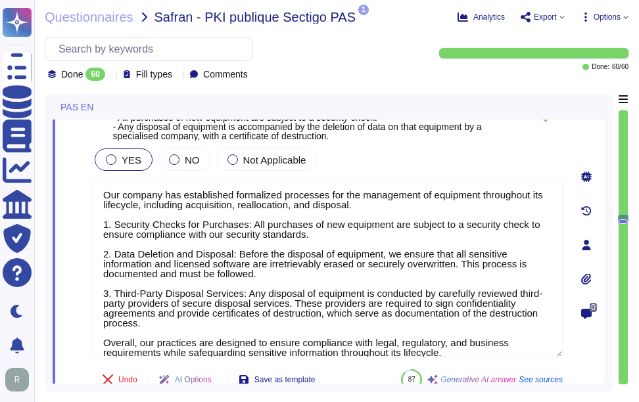
scroll to position [5793, 0]
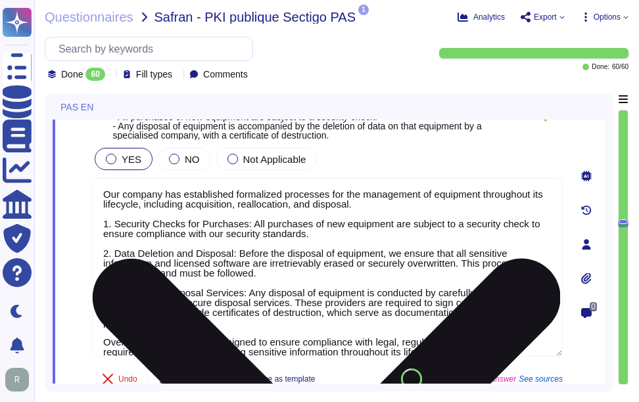
click at [400, 267] on textarea "Our company has established formalized processes for the management of equipmen…" at bounding box center [327, 267] width 471 height 179
paste textarea "These processes ensure compliance with legal, regulatory, and business requirem…"
type textarea "Our company has established formalized processes for the management of equipmen…"
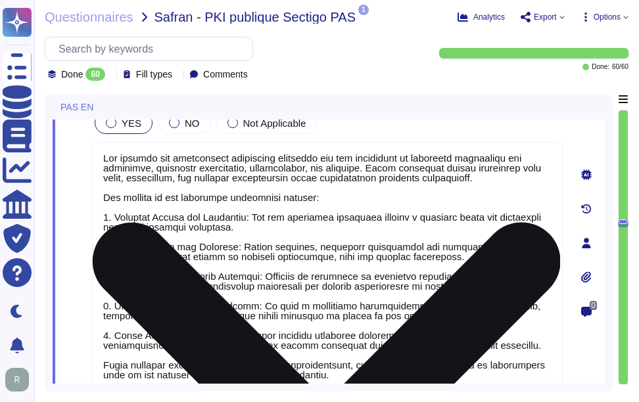
type textarea "A policy is in place that requires Information Security's approval before imple…"
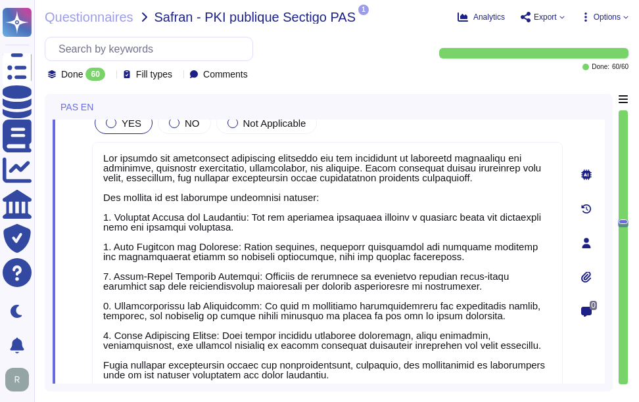
type textarea "Our company has established formalized processes for the management of equipmen…"
click at [456, 126] on div "YES NO Not Applicable" at bounding box center [327, 123] width 471 height 28
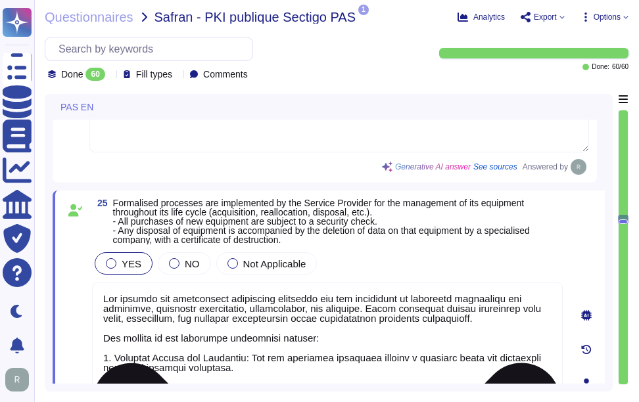
scroll to position [1, 0]
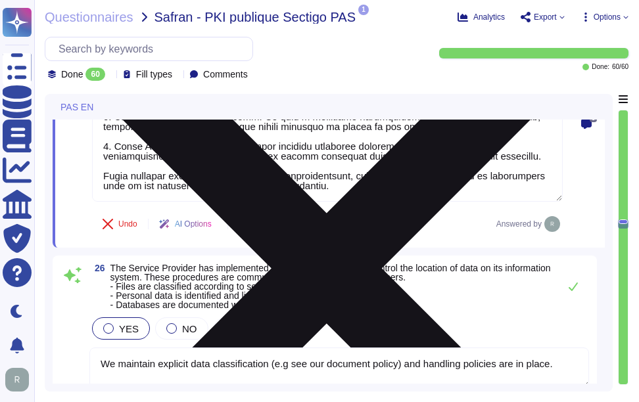
type textarea "Sectigo has implemented a comprehensive vulnerability management program that i…"
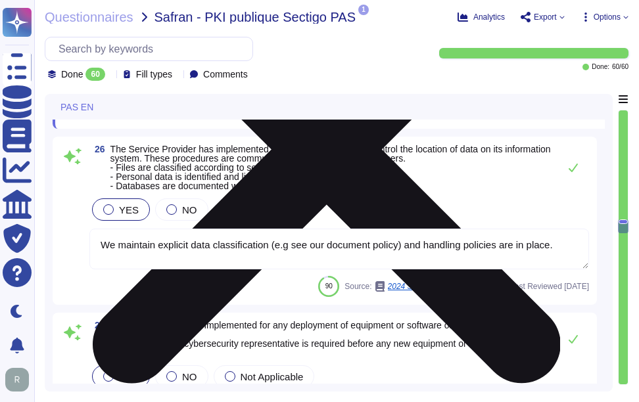
scroll to position [6149, 0]
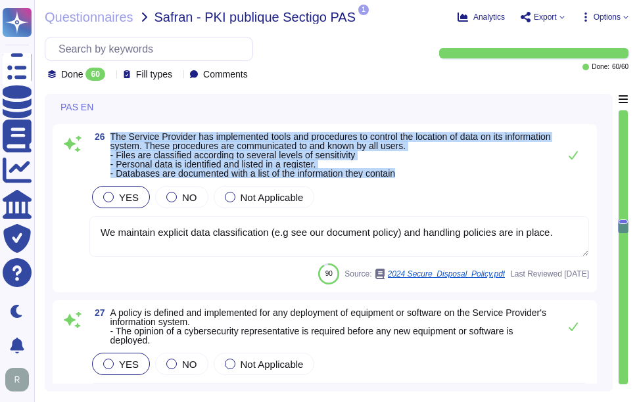
drag, startPoint x: 110, startPoint y: 136, endPoint x: 490, endPoint y: 179, distance: 382.3
click at [490, 178] on span "26 The Service Provider has implemented tools and procedures to control the loc…" at bounding box center [320, 155] width 463 height 46
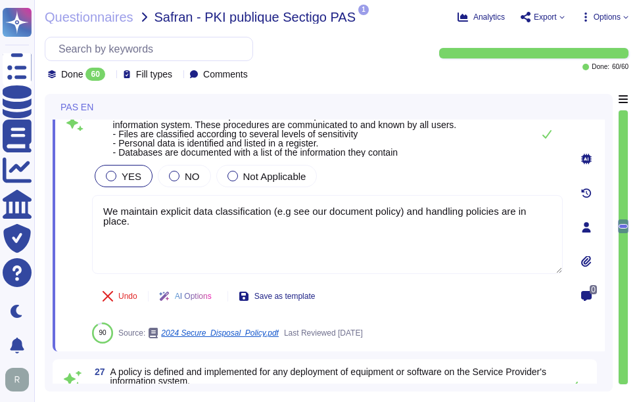
type textarea "Sectigo has implemented a comprehensive vulnerability management program that i…"
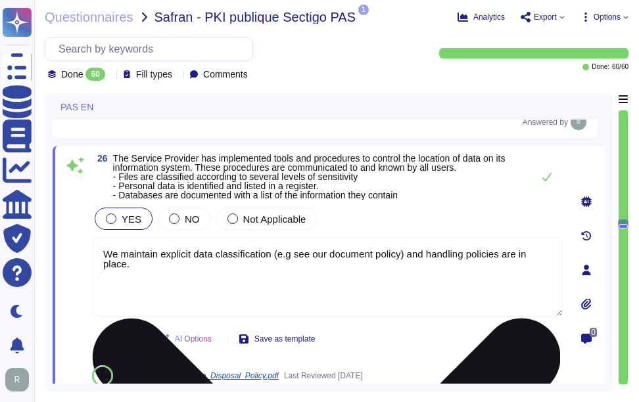
scroll to position [6083, 0]
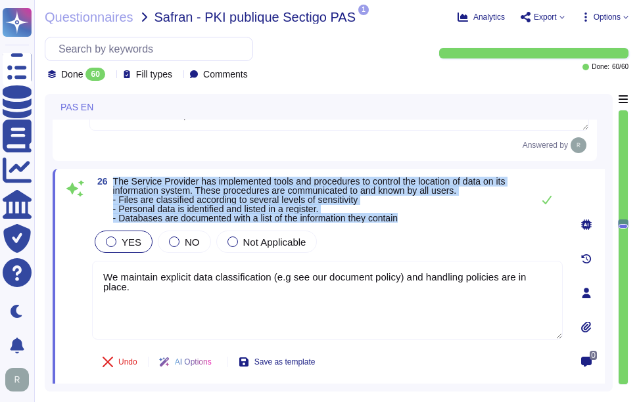
drag, startPoint x: 114, startPoint y: 185, endPoint x: 435, endPoint y: 218, distance: 322.4
click at [435, 218] on span "The Service Provider has implemented tools and procedures to control the locati…" at bounding box center [319, 200] width 413 height 46
click at [124, 195] on span "The Service Provider has implemented tools and procedures to control the locati…" at bounding box center [309, 199] width 392 height 47
click at [113, 182] on span "The Service Provider has implemented tools and procedures to control the locati…" at bounding box center [309, 199] width 392 height 47
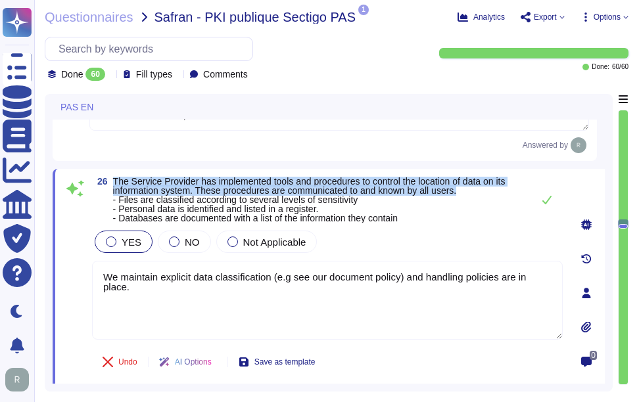
drag, startPoint x: 113, startPoint y: 181, endPoint x: 474, endPoint y: 192, distance: 361.6
click at [474, 192] on span "The Service Provider has implemented tools and procedures to control the locati…" at bounding box center [319, 200] width 413 height 46
click at [122, 191] on span "The Service Provider has implemented tools and procedures to control the locati…" at bounding box center [309, 199] width 392 height 47
click at [114, 184] on span "The Service Provider has implemented tools and procedures to control the locati…" at bounding box center [309, 199] width 392 height 47
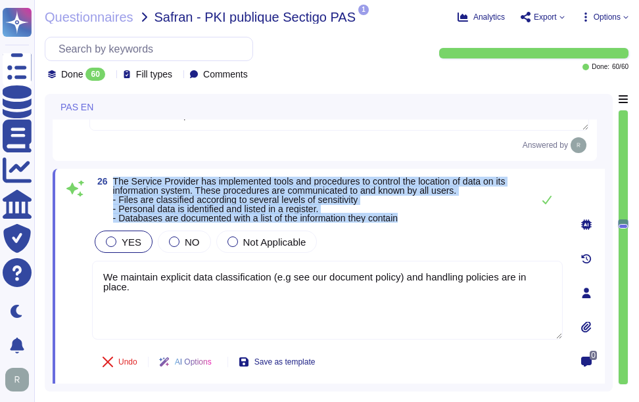
drag, startPoint x: 114, startPoint y: 182, endPoint x: 487, endPoint y: 219, distance: 375.1
click at [487, 219] on span "The Service Provider has implemented tools and procedures to control the locati…" at bounding box center [319, 200] width 413 height 46
click at [147, 193] on span "The Service Provider has implemented tools and procedures to control the locati…" at bounding box center [309, 199] width 392 height 47
click at [119, 181] on span "The Service Provider has implemented tools and procedures to control the locati…" at bounding box center [309, 199] width 392 height 47
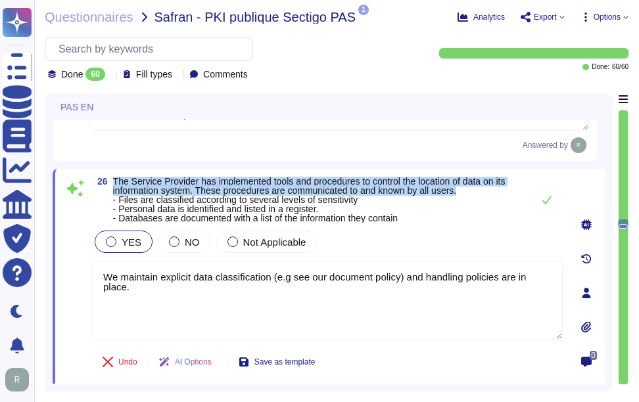
drag, startPoint x: 114, startPoint y: 182, endPoint x: 472, endPoint y: 195, distance: 358.4
click at [472, 195] on span "The Service Provider has implemented tools and procedures to control the locati…" at bounding box center [319, 200] width 413 height 46
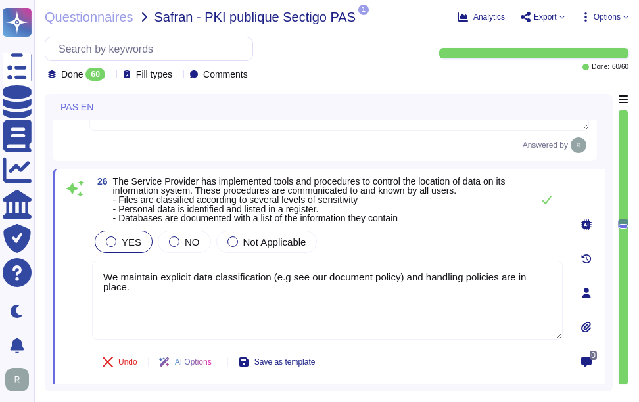
click at [117, 199] on span "The Service Provider has implemented tools and procedures to control the locati…" at bounding box center [309, 199] width 392 height 47
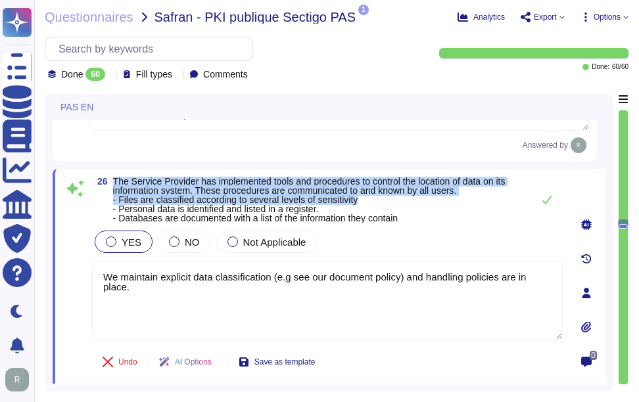
drag, startPoint x: 115, startPoint y: 179, endPoint x: 501, endPoint y: 198, distance: 386.2
click at [501, 198] on span "The Service Provider has implemented tools and procedures to control the locati…" at bounding box center [319, 200] width 413 height 46
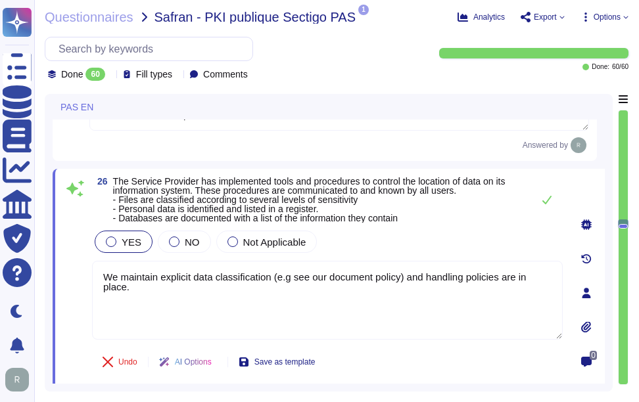
click at [227, 213] on span "The Service Provider has implemented tools and procedures to control the locati…" at bounding box center [309, 199] width 392 height 47
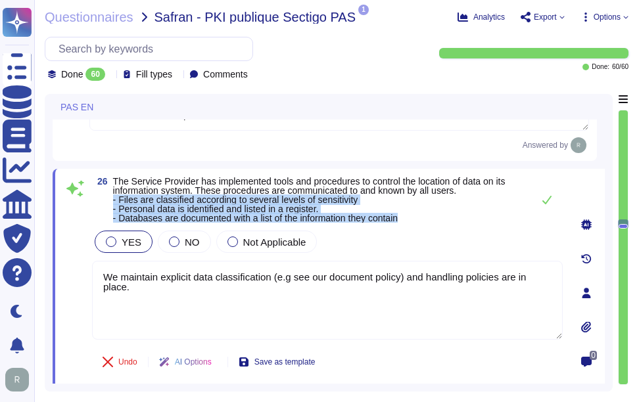
drag, startPoint x: 114, startPoint y: 201, endPoint x: 425, endPoint y: 218, distance: 311.3
click at [425, 218] on span "The Service Provider has implemented tools and procedures to control the locati…" at bounding box center [319, 200] width 413 height 46
click at [141, 209] on span "The Service Provider has implemented tools and procedures to control the locati…" at bounding box center [309, 199] width 392 height 47
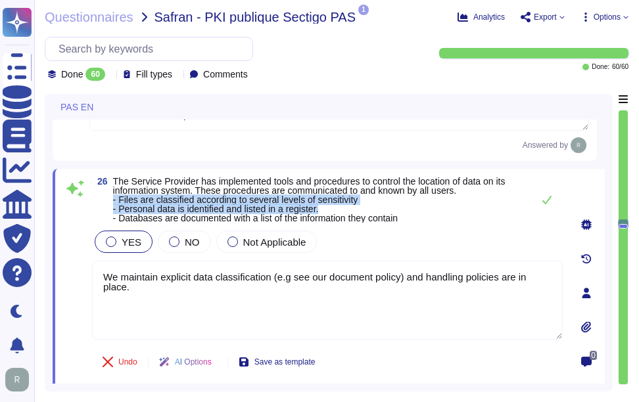
drag, startPoint x: 109, startPoint y: 199, endPoint x: 385, endPoint y: 208, distance: 276.2
click at [385, 208] on span "26 The Service Provider has implemented tools and procedures to control the loc…" at bounding box center [309, 200] width 434 height 46
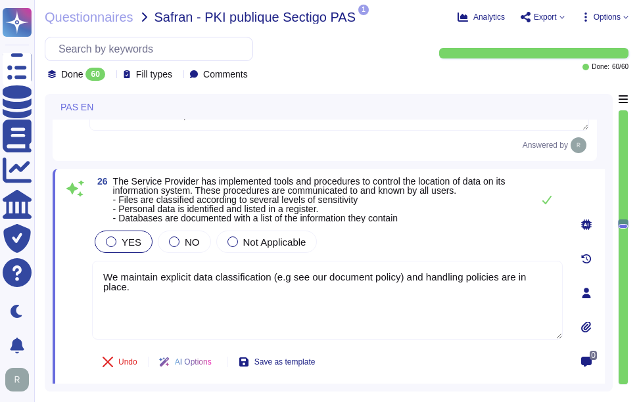
drag, startPoint x: 154, startPoint y: 301, endPoint x: 54, endPoint y: 254, distance: 110.8
click at [54, 254] on div "26 The Service Provider has implemented tools and procedures to control the loc…" at bounding box center [329, 293] width 552 height 248
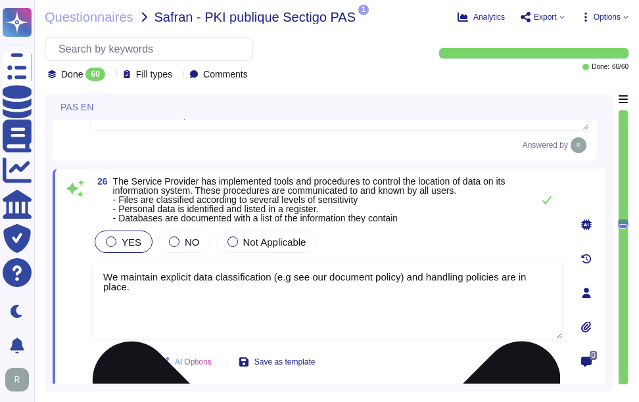
paste textarea "Yes, we maintain explicit data classification and handling policies, and we can…"
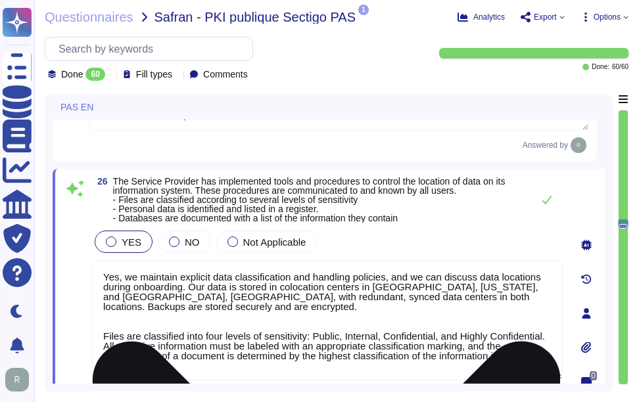
click at [117, 333] on textarea "Yes, we maintain explicit data classification and handling policies, and we can…" at bounding box center [327, 321] width 471 height 120
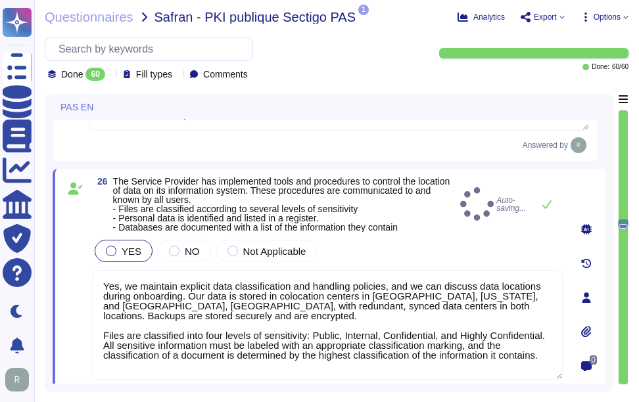
click at [417, 237] on div "26 The Service Provider has implemented tools and procedures to control the loc…" at bounding box center [312, 297] width 499 height 241
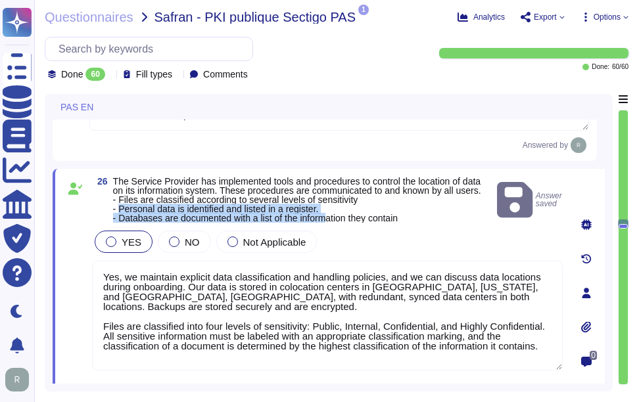
drag, startPoint x: 120, startPoint y: 221, endPoint x: 333, endPoint y: 223, distance: 213.6
click at [333, 223] on span "The Service Provider has implemented tools and procedures to control the locati…" at bounding box center [297, 199] width 368 height 47
click at [150, 222] on span "The Service Provider has implemented tools and procedures to control the locati…" at bounding box center [297, 199] width 368 height 47
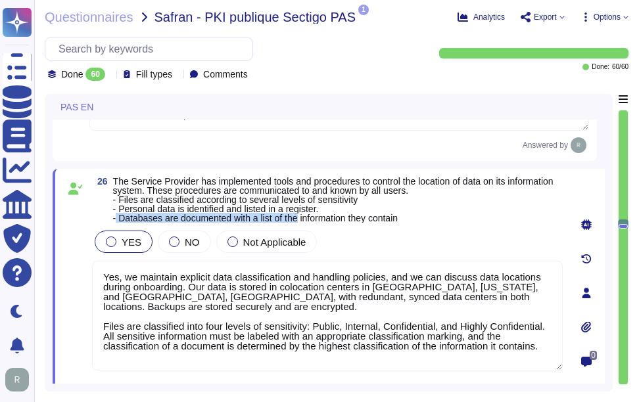
drag, startPoint x: 118, startPoint y: 218, endPoint x: 300, endPoint y: 219, distance: 182.7
click at [300, 219] on span "The Service Provider has implemented tools and procedures to control the locati…" at bounding box center [333, 199] width 440 height 47
click at [145, 209] on span "The Service Provider has implemented tools and procedures to control the locati…" at bounding box center [333, 199] width 440 height 47
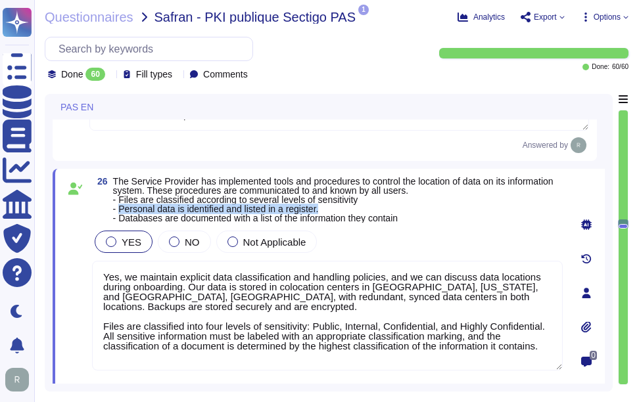
drag, startPoint x: 120, startPoint y: 210, endPoint x: 346, endPoint y: 210, distance: 226.1
click at [346, 210] on span "The Service Provider has implemented tools and procedures to control the locati…" at bounding box center [337, 200] width 449 height 46
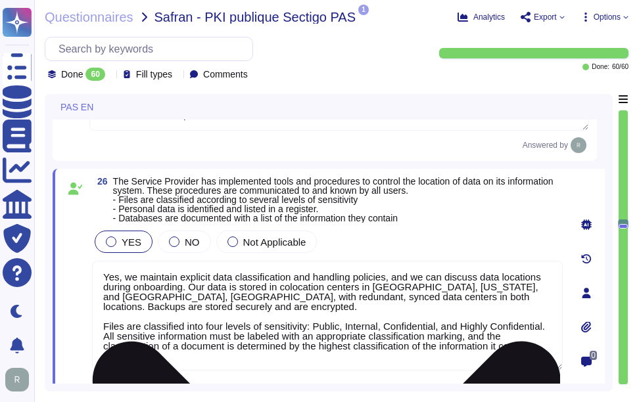
click at [545, 357] on textarea "Yes, we maintain explicit data classification and handling policies, and we can…" at bounding box center [327, 316] width 471 height 110
paste textarea "The only personally identifiable information (PII) our system has access to inc…"
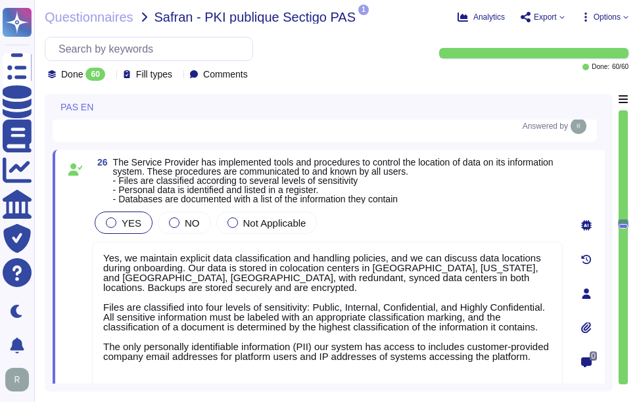
type textarea "Yes, we maintain explicit data classification and handling policies, and we can…"
click at [328, 218] on div "26 The Service Provider has implemented tools and procedures to control the loc…" at bounding box center [312, 293] width 499 height 271
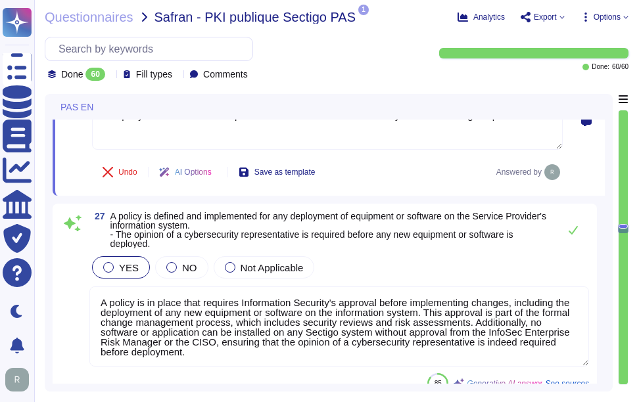
scroll to position [6365, 0]
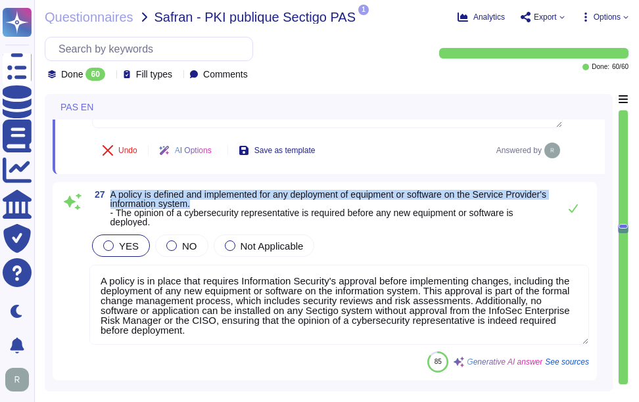
drag, startPoint x: 110, startPoint y: 197, endPoint x: 244, endPoint y: 204, distance: 134.2
click at [244, 204] on span "A policy is defined and implemented for any deployment of equipment or software…" at bounding box center [331, 208] width 442 height 37
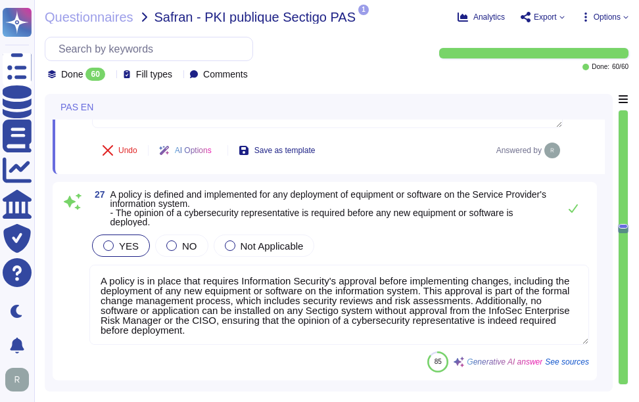
scroll to position [0, 0]
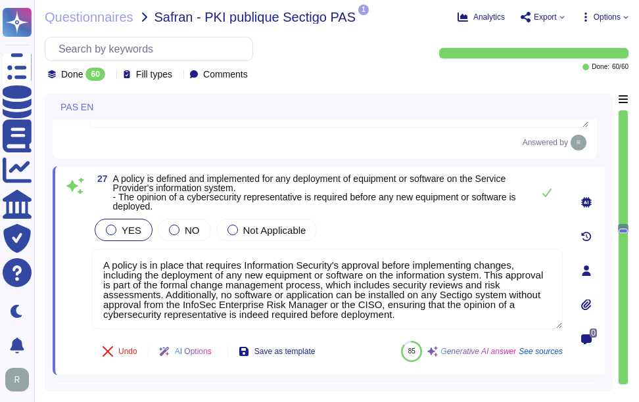
click at [467, 231] on div "YES NO Not Applicable" at bounding box center [327, 230] width 471 height 28
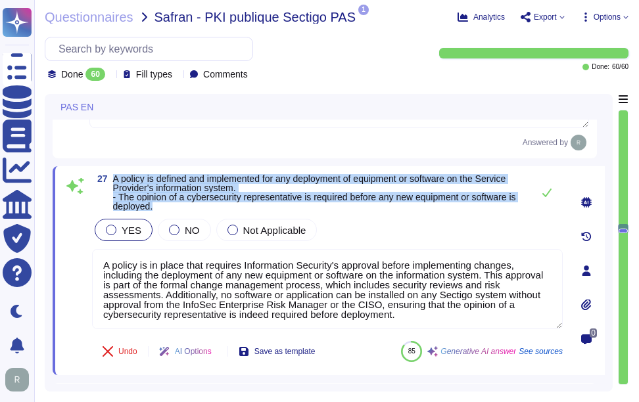
drag, startPoint x: 114, startPoint y: 181, endPoint x: 180, endPoint y: 217, distance: 75.3
click at [180, 217] on div "27 A policy is defined and implemented for any deployment of equipment or softw…" at bounding box center [312, 270] width 499 height 193
